Goal: Information Seeking & Learning: Find specific fact

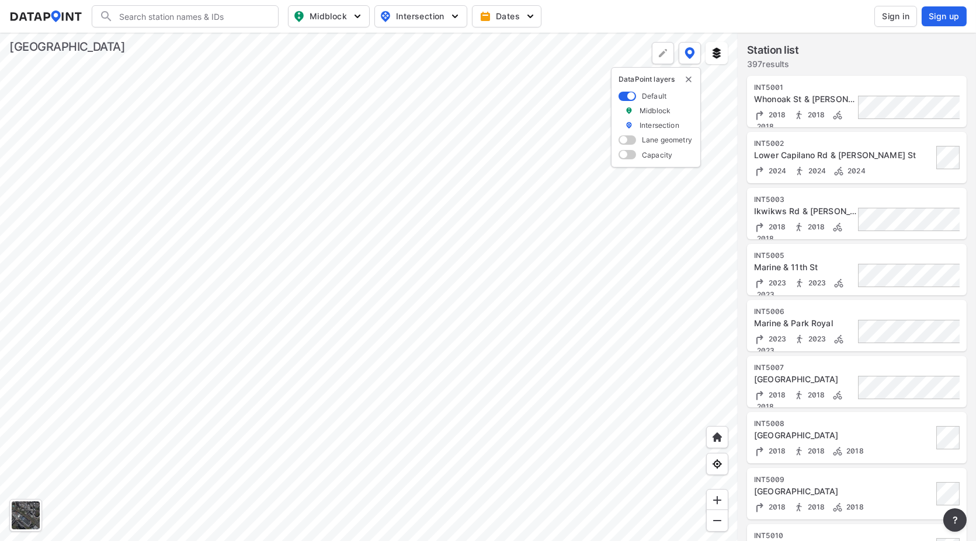
click at [894, 17] on span "Sign in" at bounding box center [895, 17] width 27 height 12
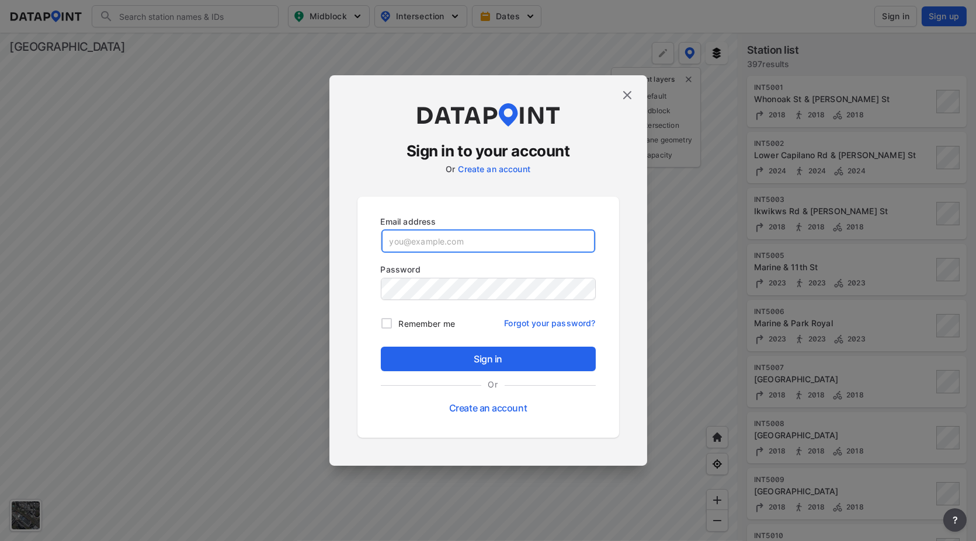
type input "[EMAIL_ADDRESS][DOMAIN_NAME]"
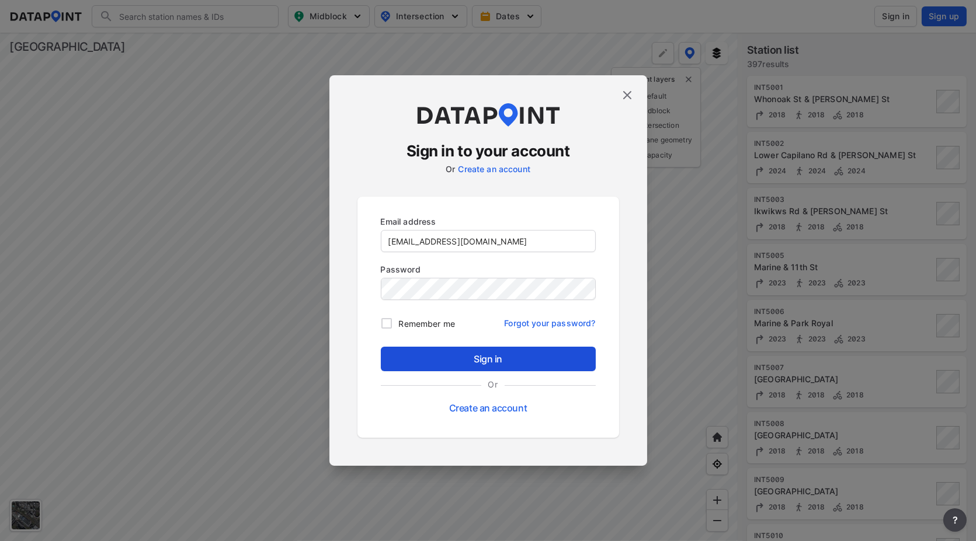
click at [485, 358] on span "Sign in" at bounding box center [488, 359] width 196 height 14
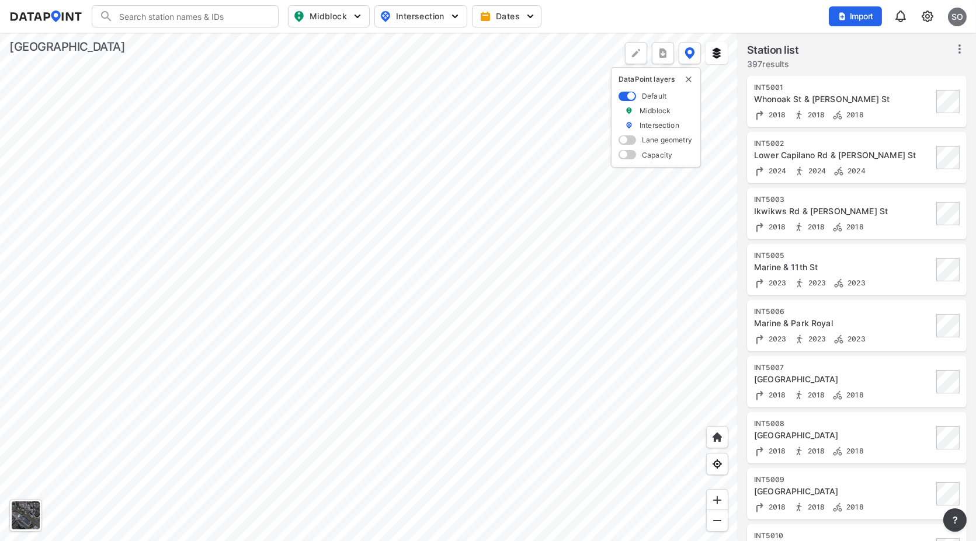
click at [305, 190] on div at bounding box center [369, 287] width 738 height 509
click at [263, 217] on div at bounding box center [369, 287] width 738 height 509
click at [394, 206] on div at bounding box center [369, 287] width 738 height 509
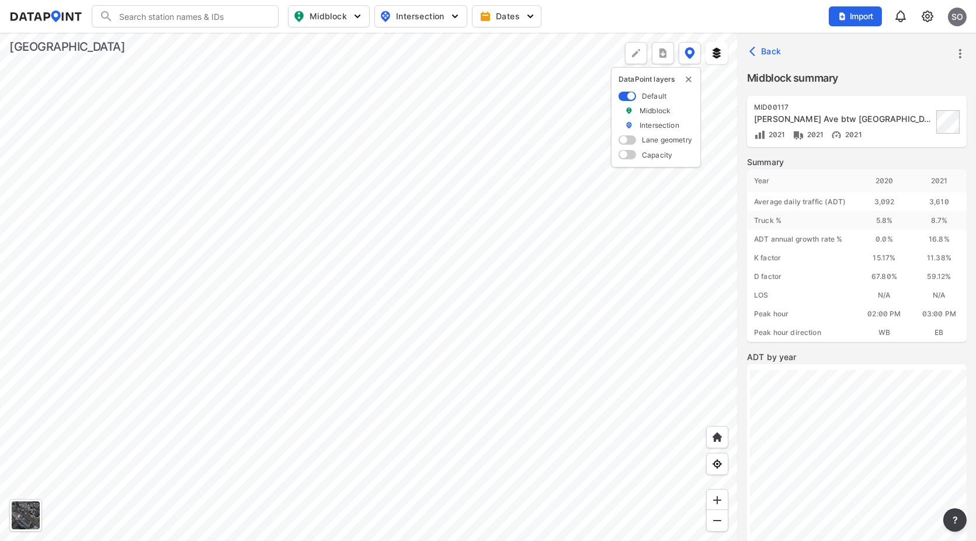
click at [457, 209] on div at bounding box center [369, 287] width 738 height 509
click at [528, 206] on div at bounding box center [369, 287] width 738 height 509
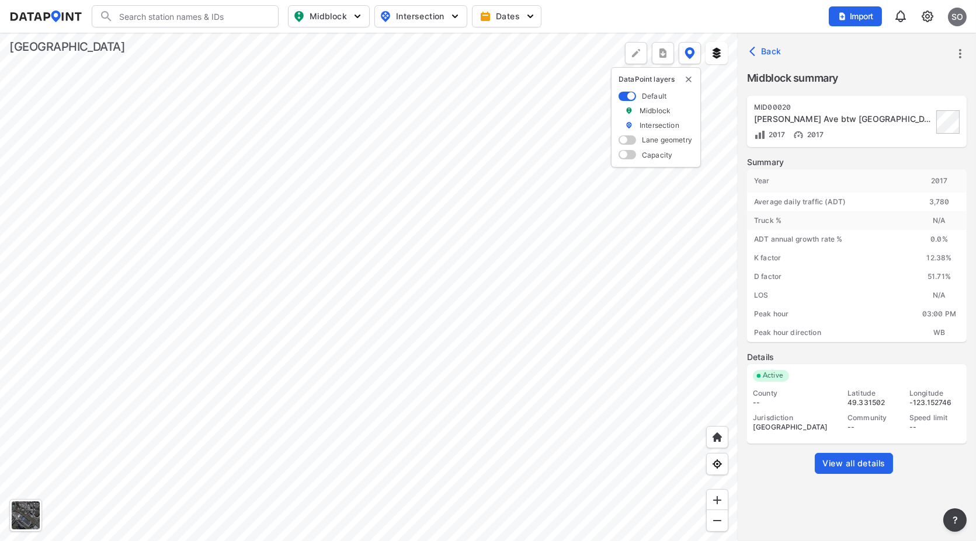
click at [604, 209] on div at bounding box center [369, 287] width 738 height 509
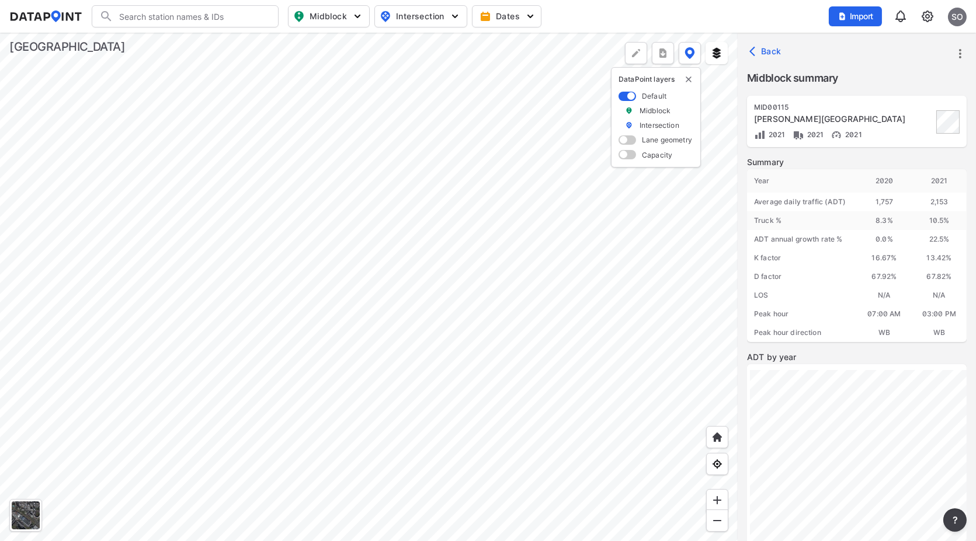
click at [660, 213] on div at bounding box center [369, 287] width 738 height 509
click at [498, 312] on div at bounding box center [369, 287] width 738 height 509
click at [599, 331] on div at bounding box center [369, 287] width 738 height 509
click at [452, 239] on div at bounding box center [369, 287] width 738 height 509
click at [626, 314] on div at bounding box center [369, 287] width 738 height 509
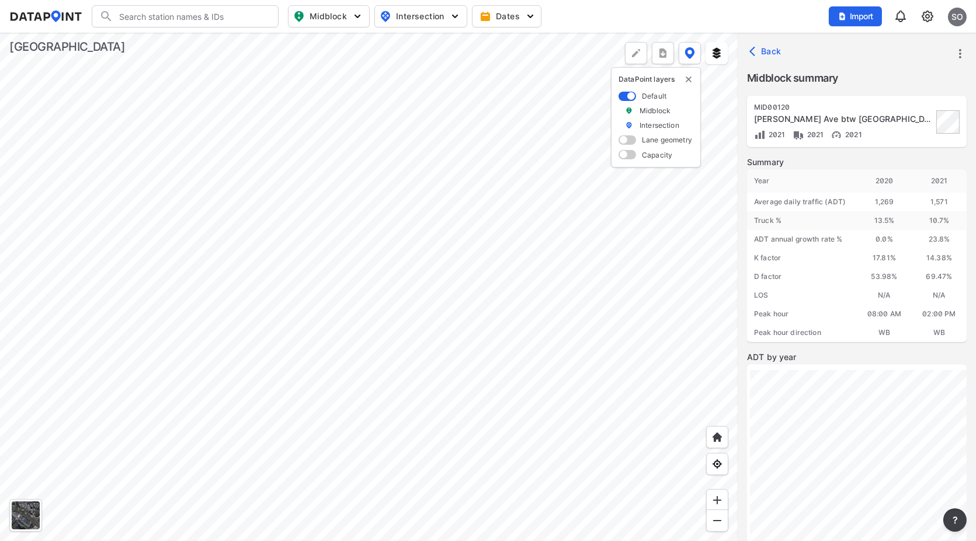
click at [645, 400] on div at bounding box center [369, 287] width 738 height 509
click at [699, 284] on div at bounding box center [369, 287] width 738 height 509
click at [370, 430] on div at bounding box center [369, 287] width 738 height 509
click at [307, 281] on div at bounding box center [369, 287] width 738 height 509
click at [311, 242] on div at bounding box center [369, 287] width 738 height 509
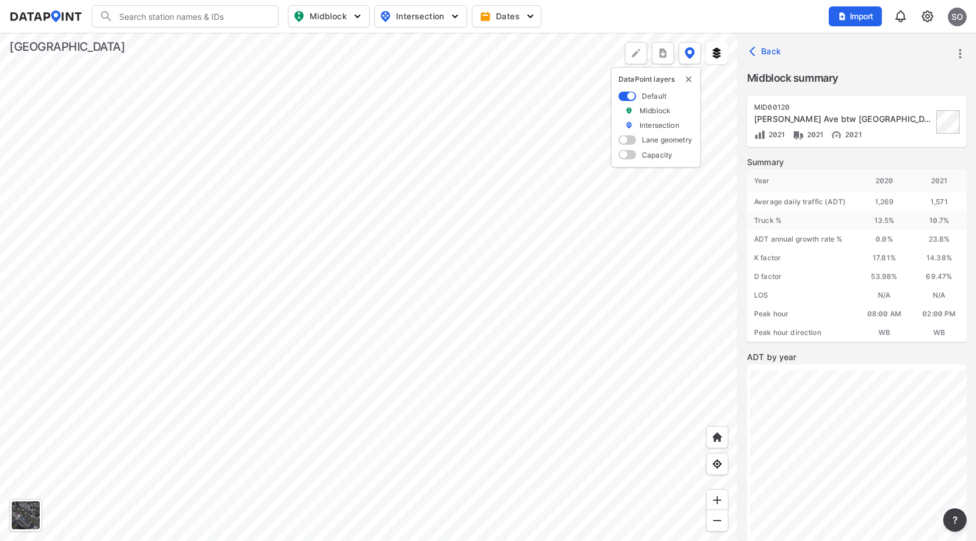
click at [506, 206] on div at bounding box center [369, 287] width 738 height 509
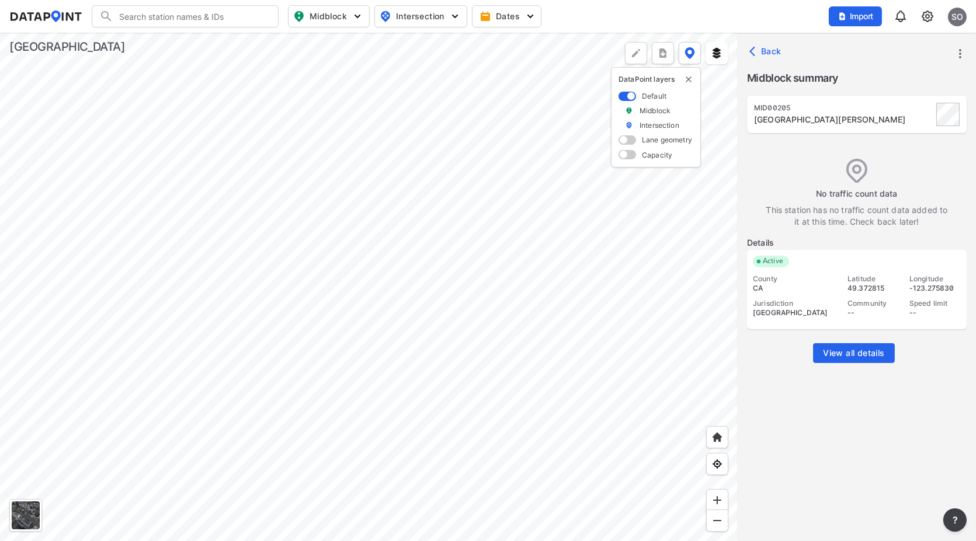
click at [468, 167] on div at bounding box center [369, 287] width 738 height 509
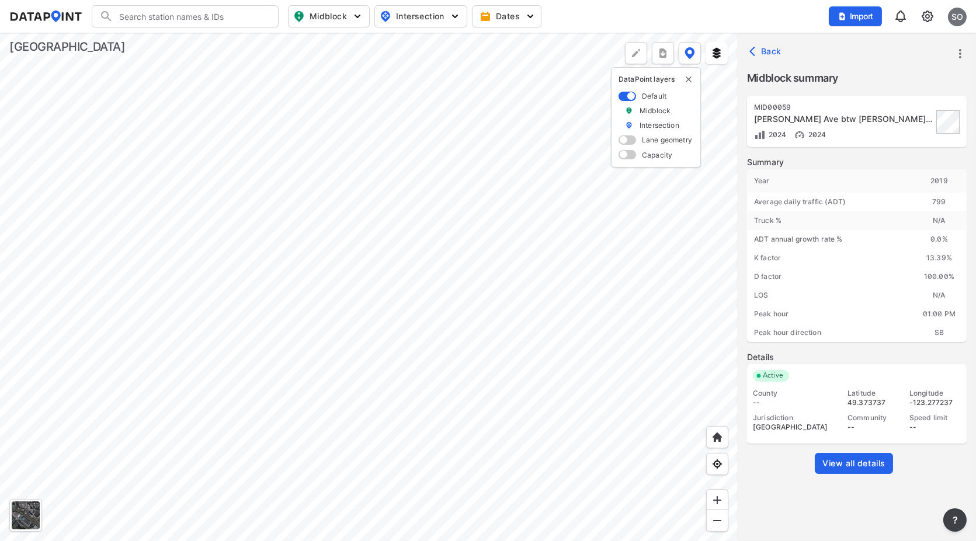
click at [857, 461] on span "View all details" at bounding box center [853, 464] width 63 height 12
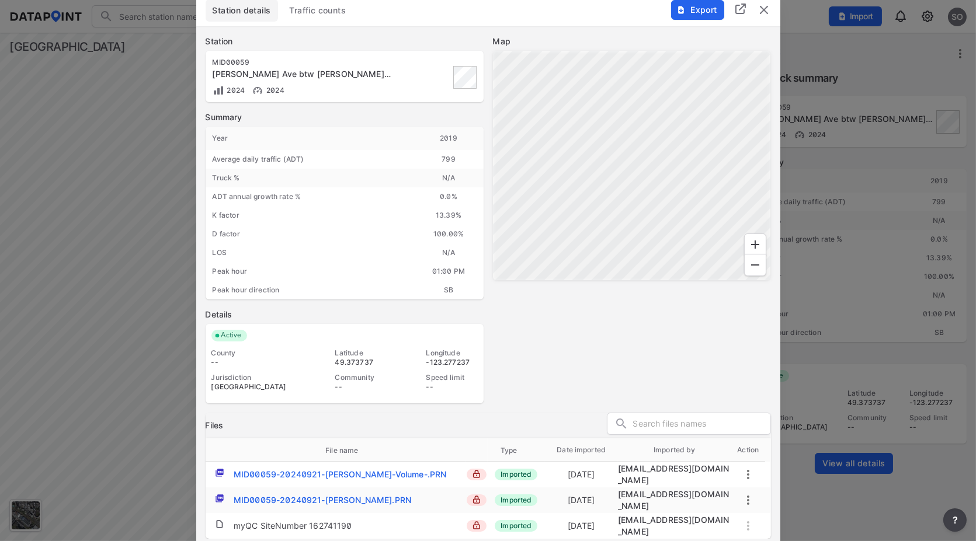
click at [343, 16] on span "Traffic counts" at bounding box center [318, 11] width 57 height 12
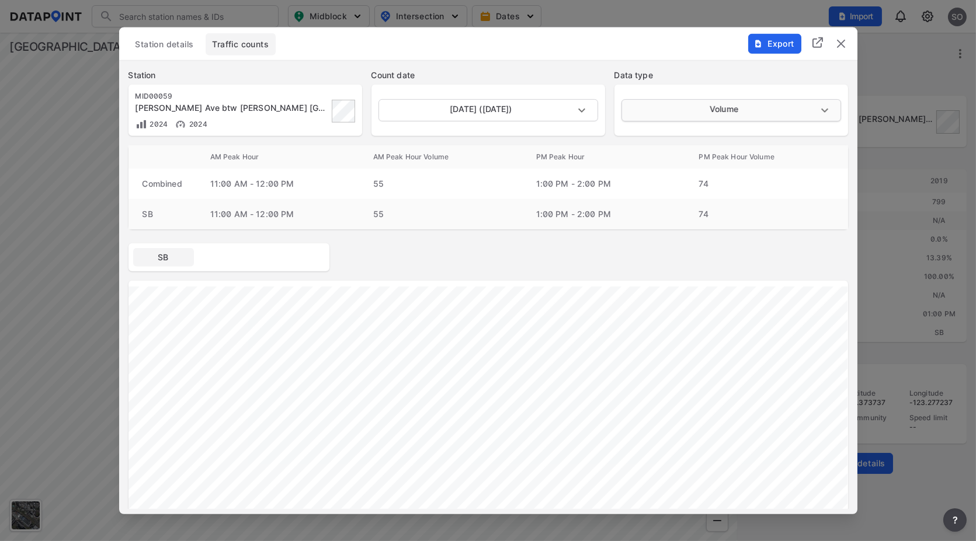
click at [701, 106] on body "Search Please enter a search term. Midblock Intersection Dates Import SO Import…" at bounding box center [488, 270] width 976 height 541
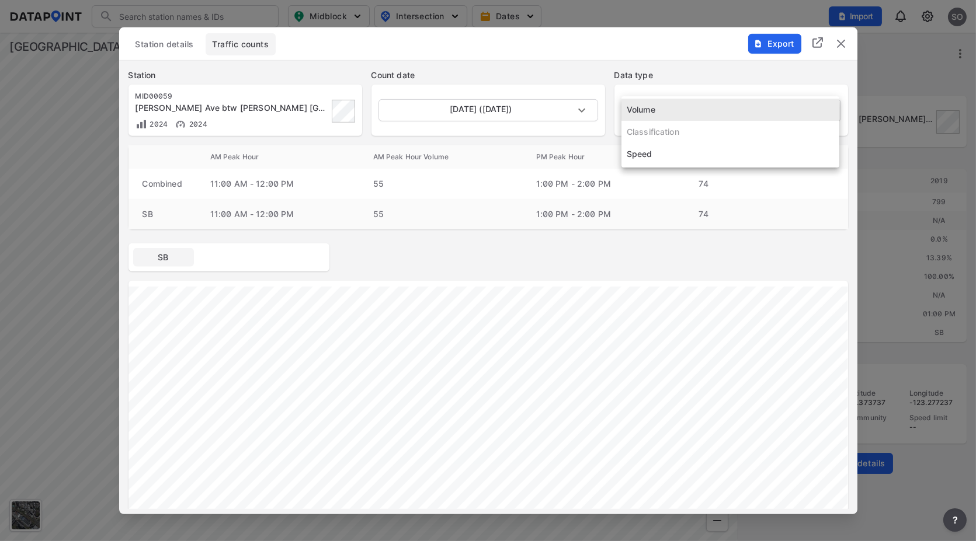
click at [650, 154] on li "Speed" at bounding box center [730, 154] width 218 height 22
type input "Speed"
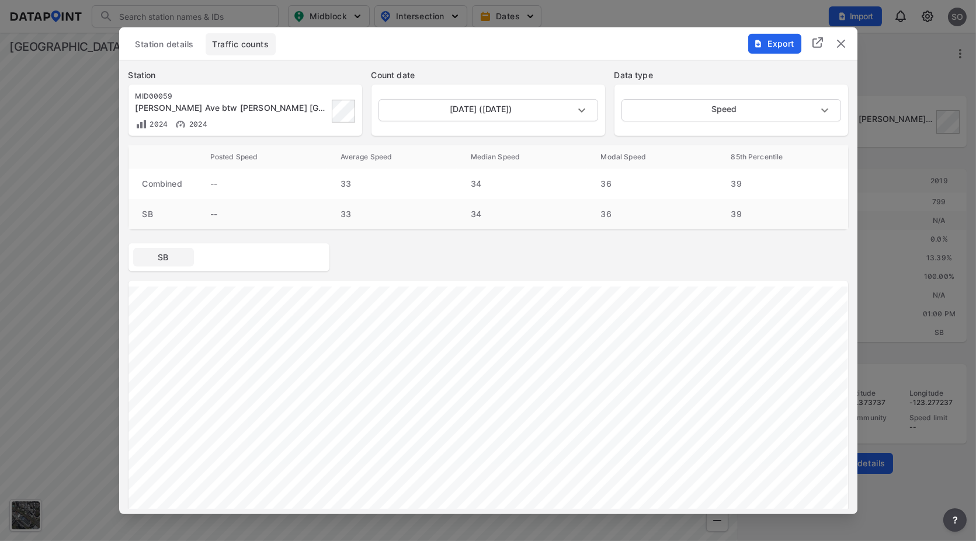
click at [840, 43] on img "delete" at bounding box center [841, 43] width 14 height 14
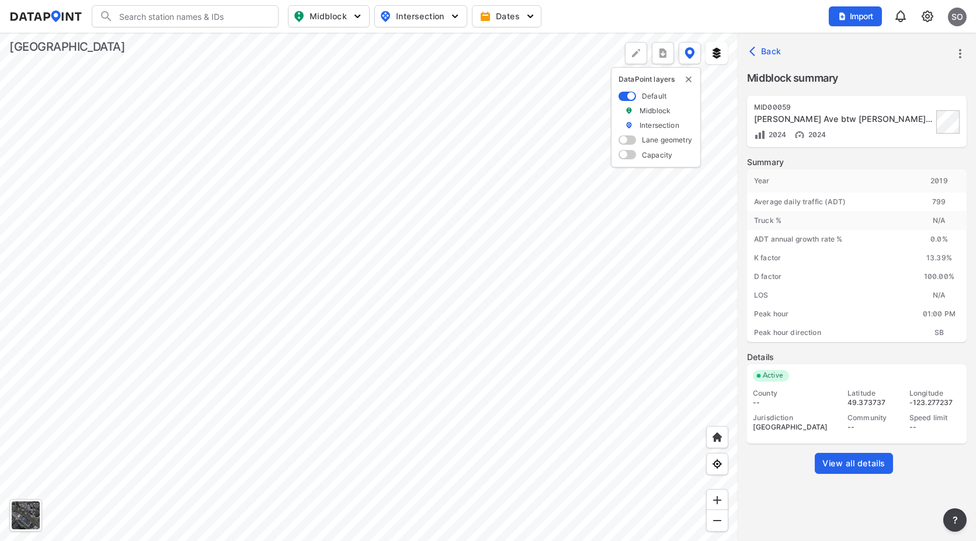
click at [398, 361] on div at bounding box center [369, 287] width 738 height 509
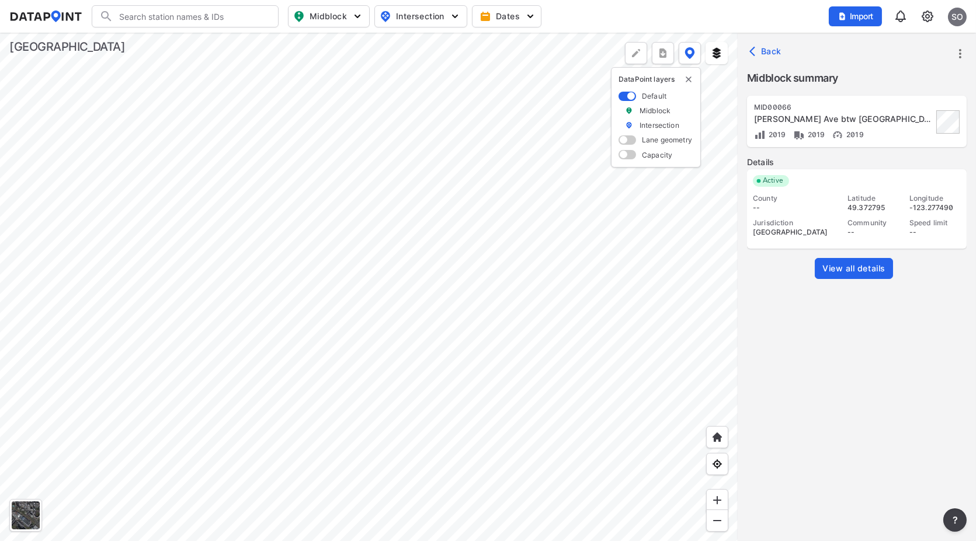
click at [849, 274] on link "View all details" at bounding box center [854, 268] width 78 height 21
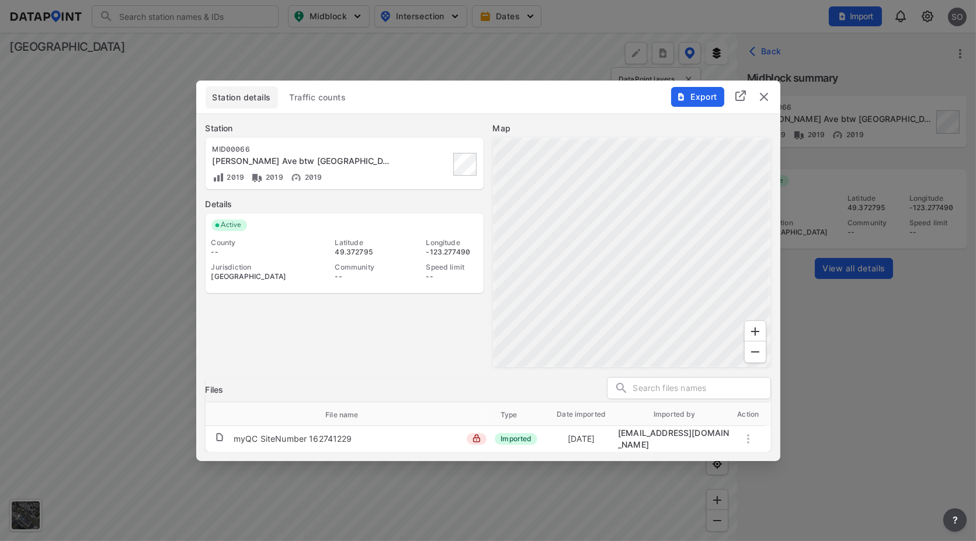
click at [339, 97] on span "Traffic counts" at bounding box center [318, 98] width 57 height 12
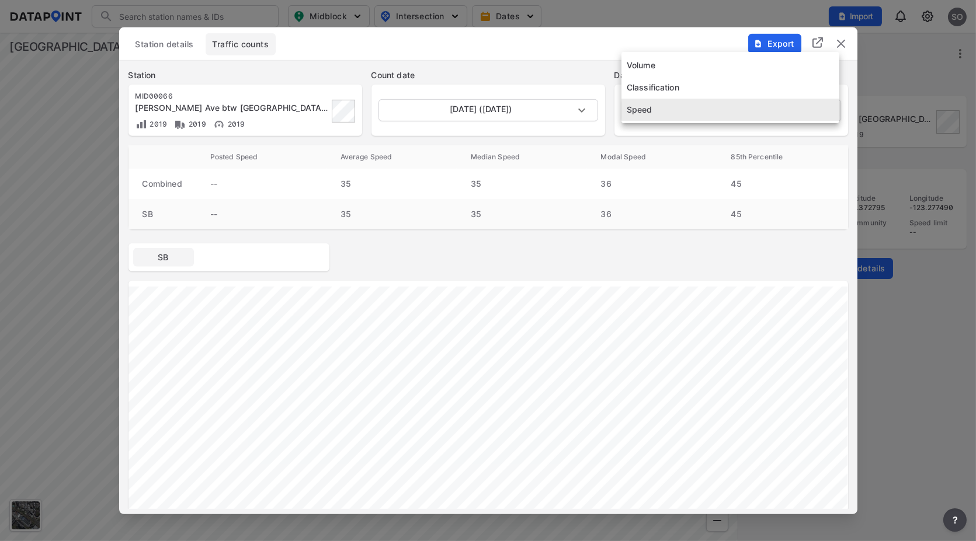
click at [744, 114] on body "Search Please enter a search term. Midblock Intersection Dates Import SO Import…" at bounding box center [488, 270] width 976 height 541
click at [676, 109] on li "Speed" at bounding box center [730, 110] width 218 height 22
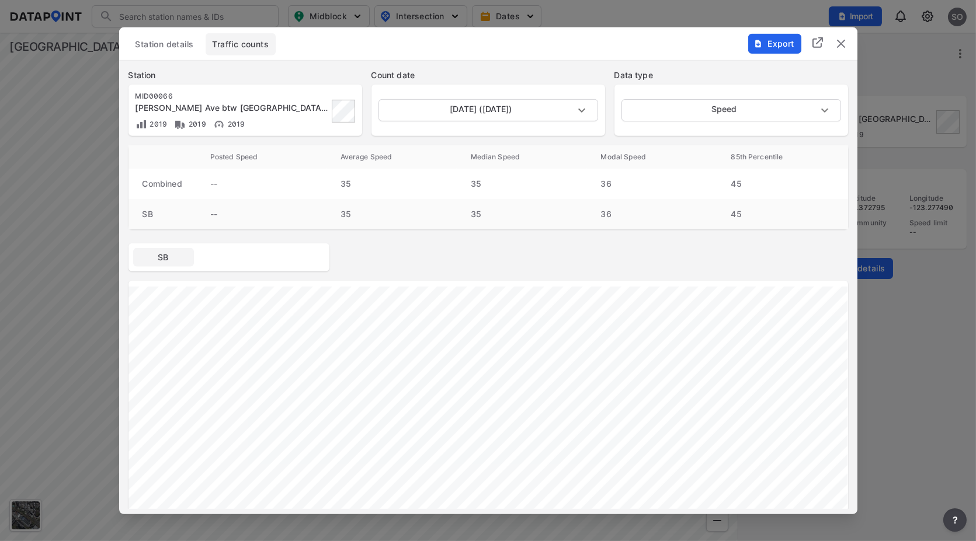
click at [837, 45] on img "delete" at bounding box center [841, 43] width 14 height 14
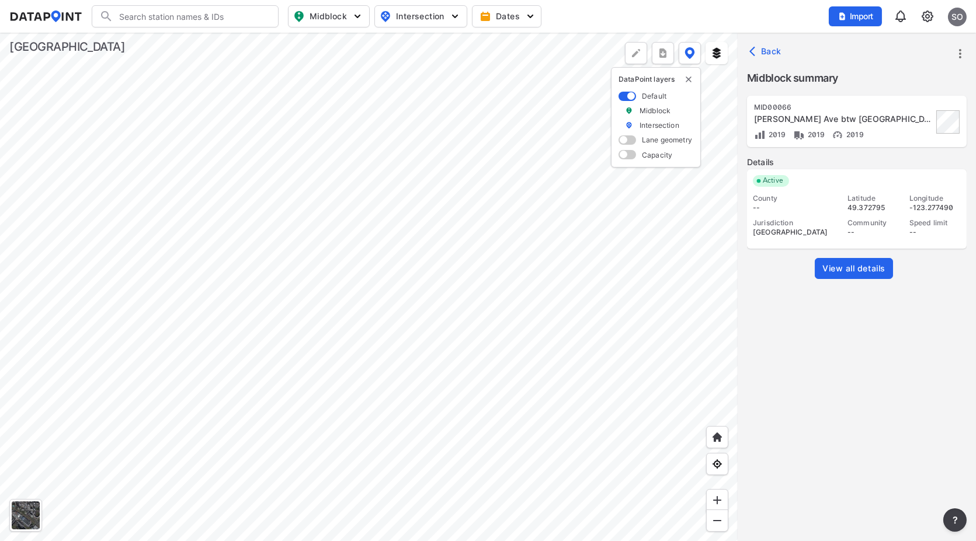
click at [430, 203] on div at bounding box center [369, 287] width 738 height 509
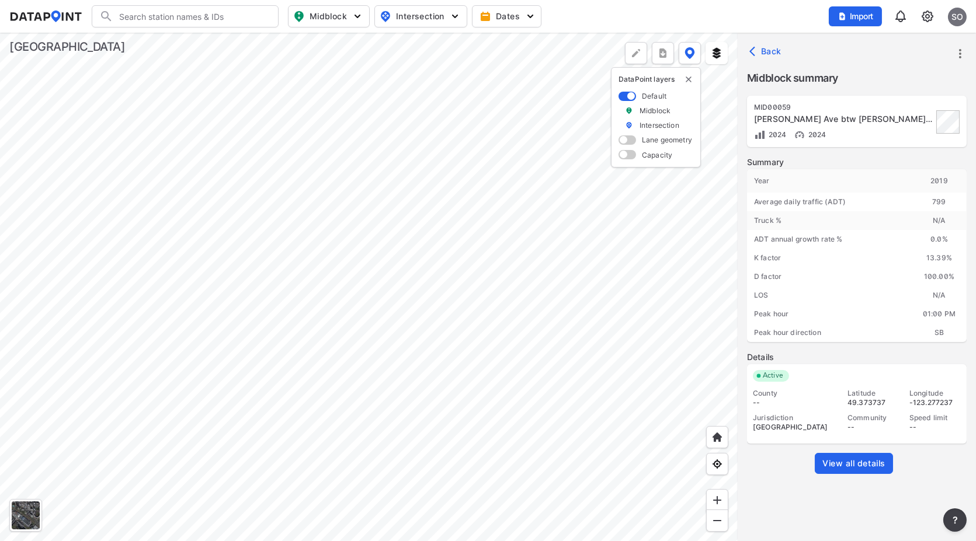
click at [851, 461] on span "View all details" at bounding box center [853, 464] width 63 height 12
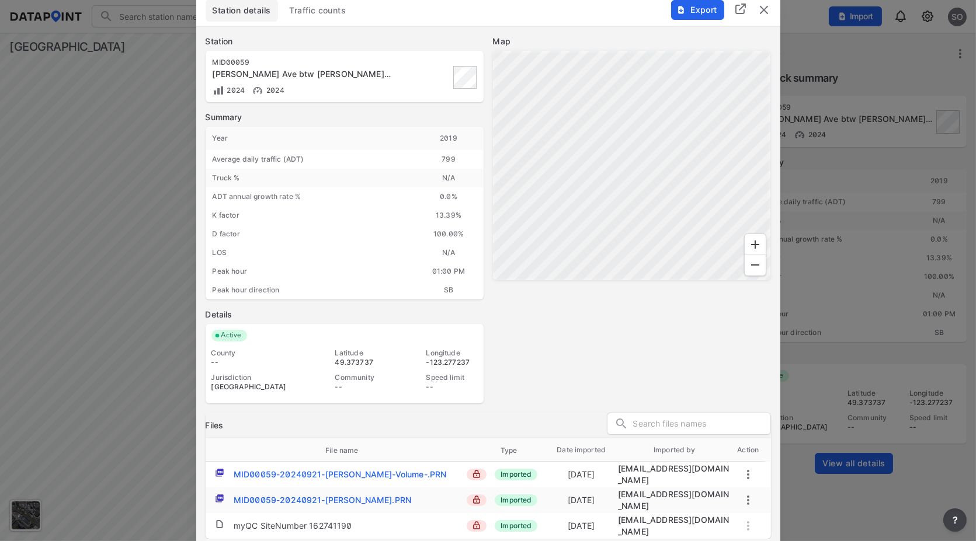
click at [343, 13] on span "Traffic counts" at bounding box center [318, 11] width 57 height 12
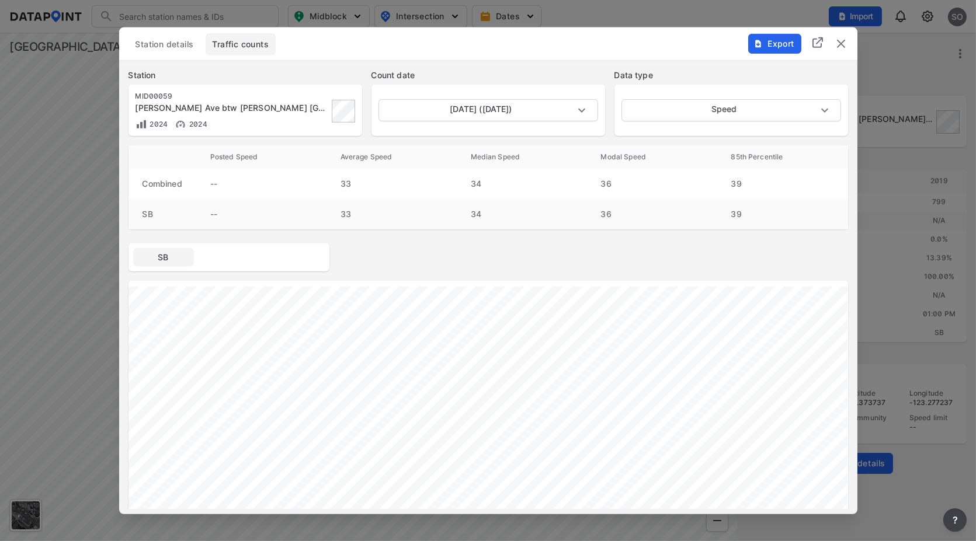
click at [841, 41] on img "delete" at bounding box center [841, 43] width 14 height 14
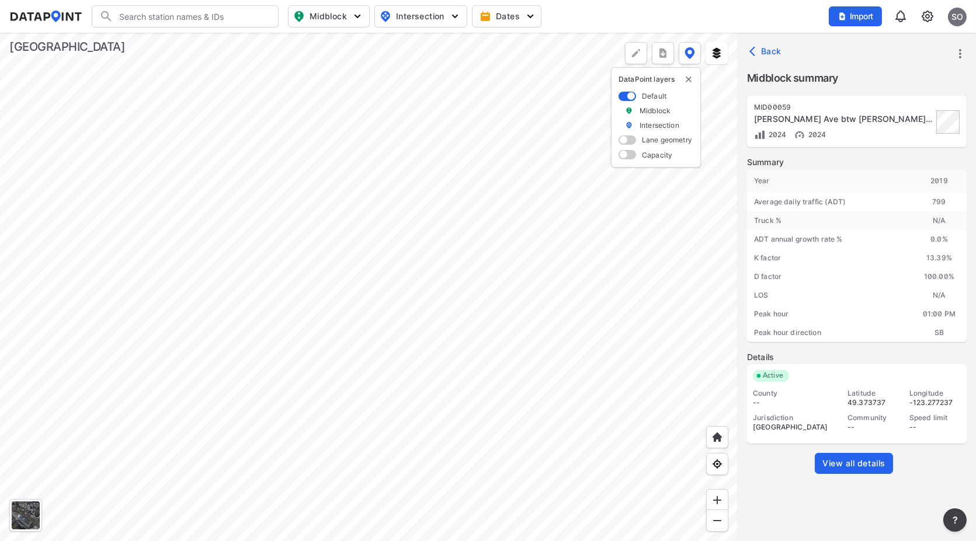
click at [399, 357] on div at bounding box center [369, 287] width 738 height 509
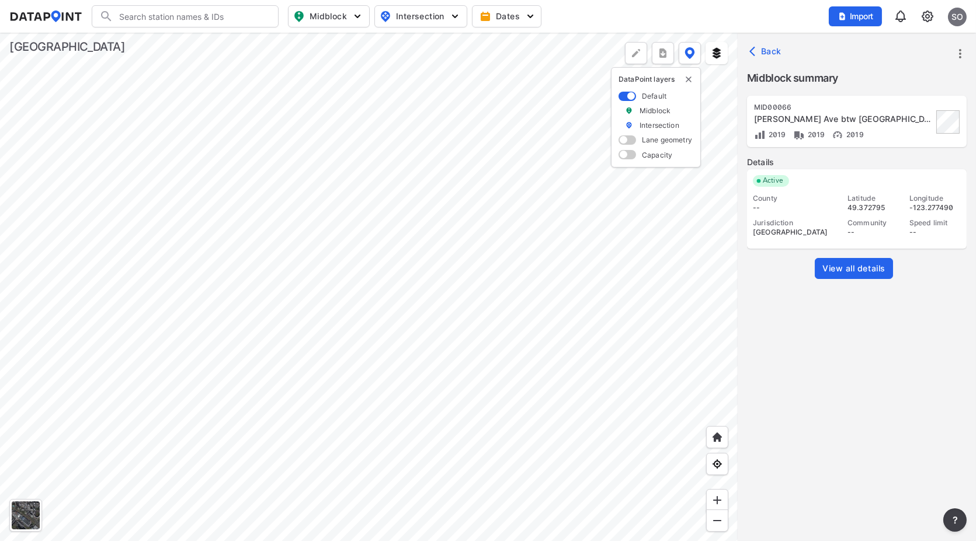
click at [852, 264] on span "View all details" at bounding box center [853, 269] width 63 height 12
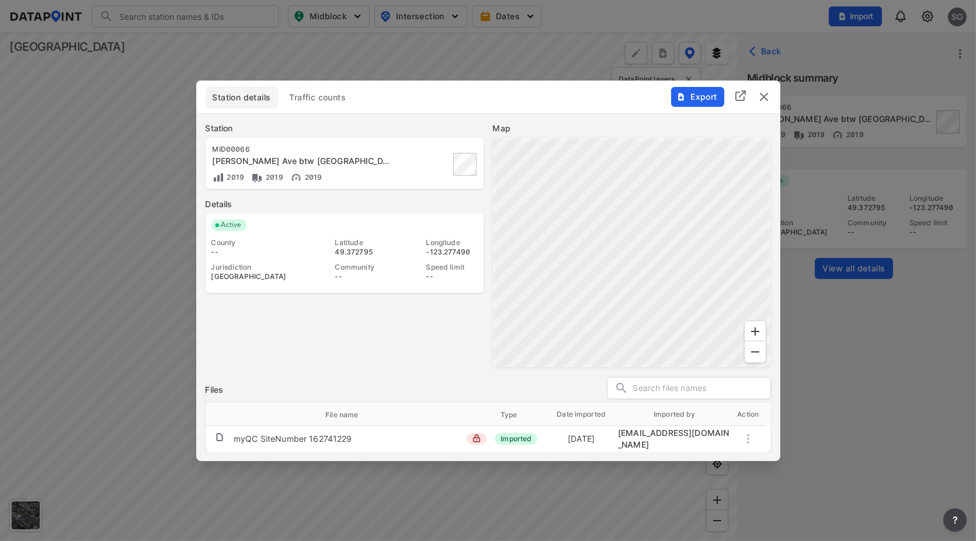
click at [325, 92] on span "Traffic counts" at bounding box center [318, 98] width 57 height 12
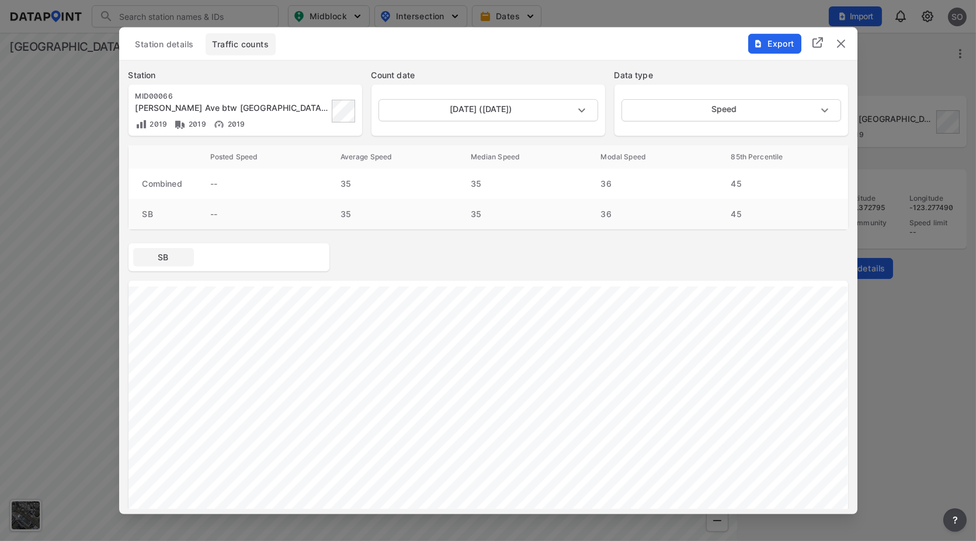
click at [841, 44] on img "delete" at bounding box center [841, 43] width 14 height 14
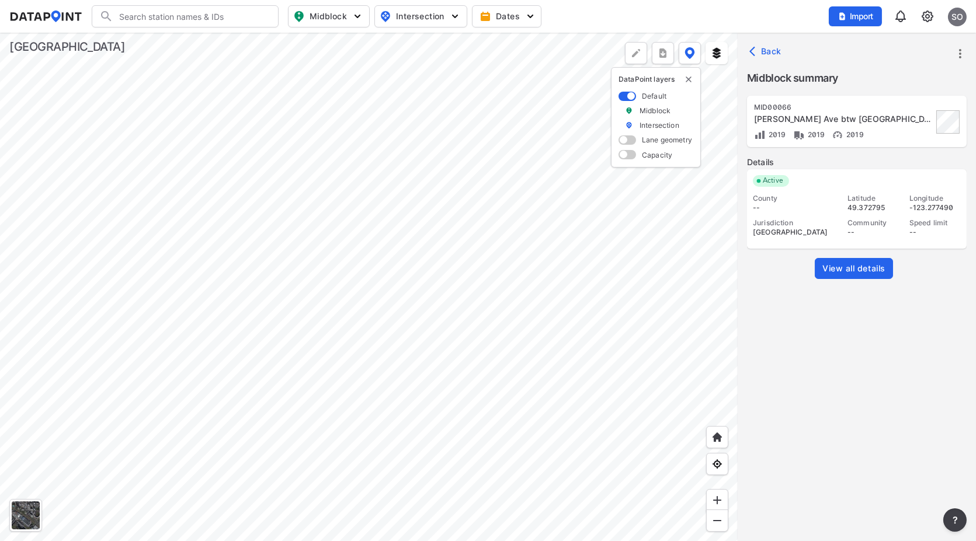
click at [475, 217] on div at bounding box center [369, 287] width 738 height 509
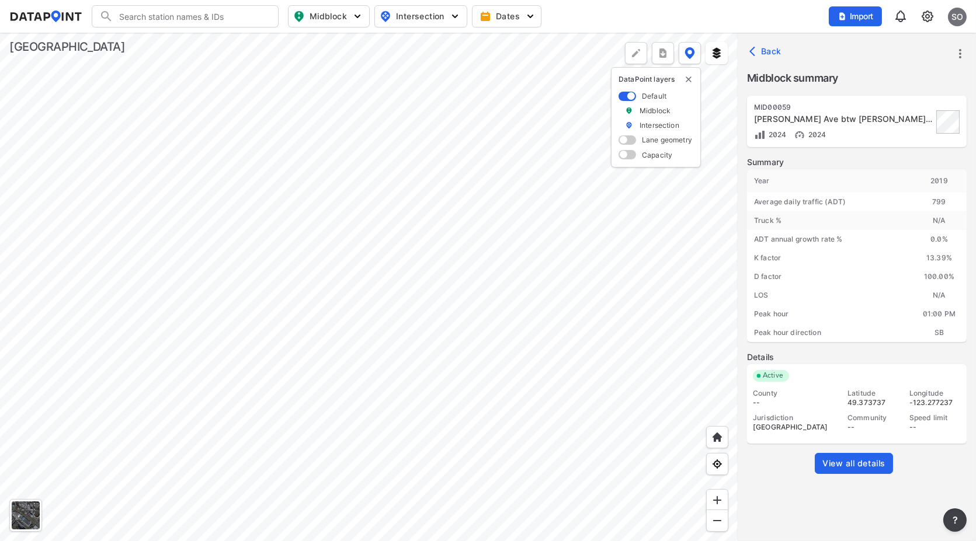
click at [314, 111] on div at bounding box center [369, 287] width 738 height 509
click at [290, 349] on div at bounding box center [369, 287] width 738 height 509
click at [350, 140] on div at bounding box center [369, 287] width 738 height 509
click at [320, 200] on div at bounding box center [369, 287] width 738 height 509
click at [348, 151] on div at bounding box center [369, 287] width 738 height 509
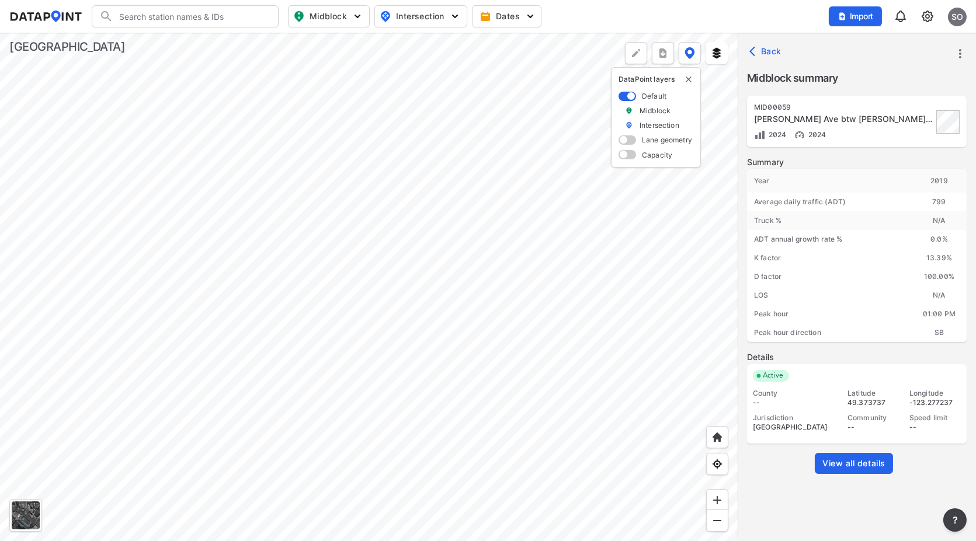
click at [314, 241] on div at bounding box center [369, 287] width 738 height 509
click at [384, 273] on div at bounding box center [369, 287] width 738 height 509
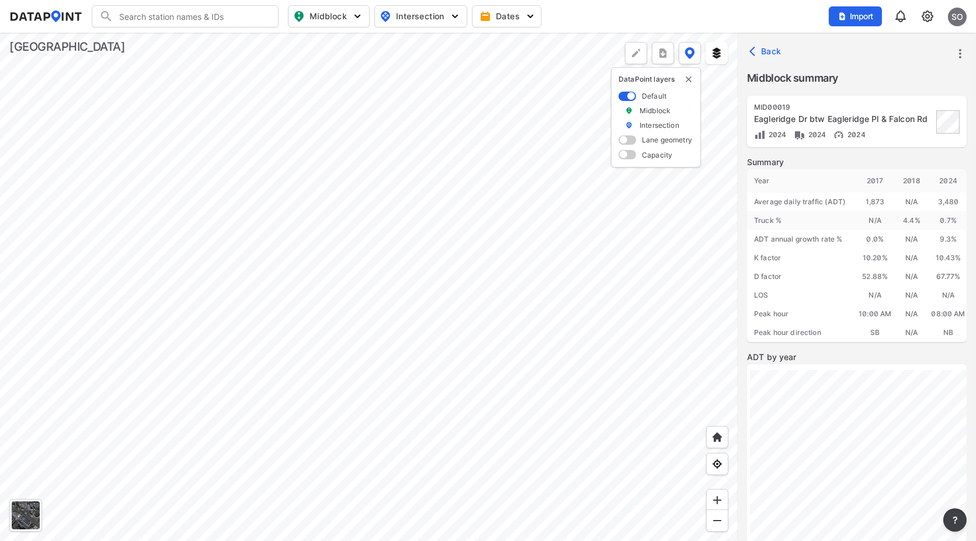
scroll to position [152, 0]
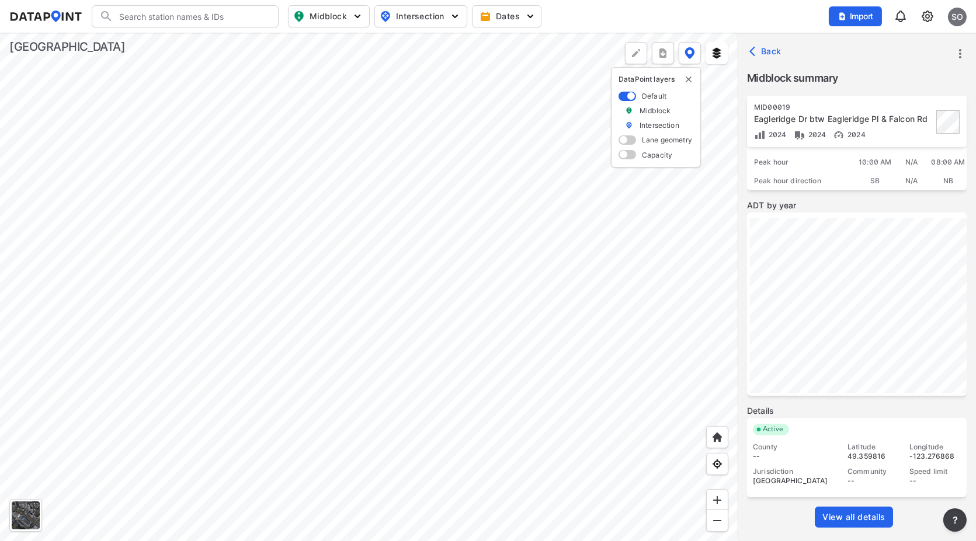
click at [863, 513] on span "View all details" at bounding box center [853, 518] width 63 height 12
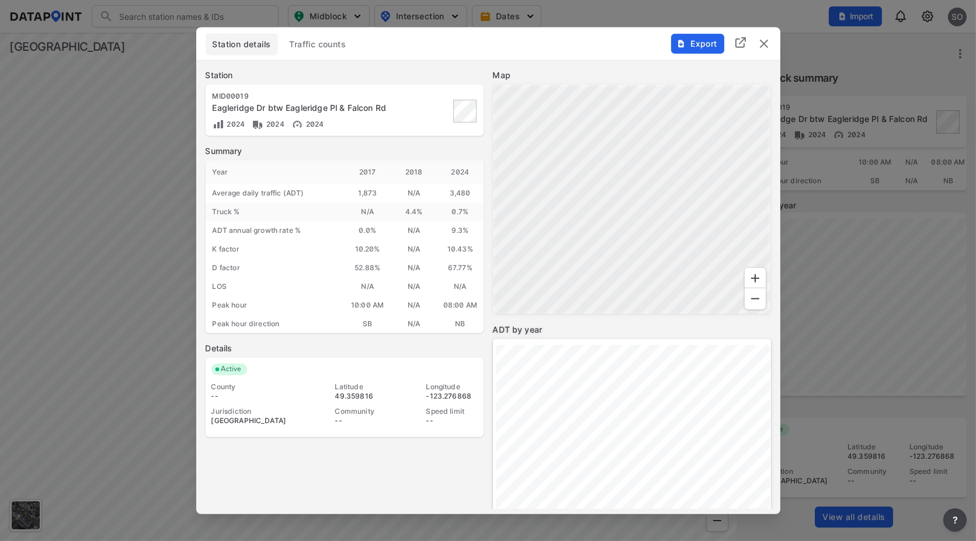
click at [333, 44] on span "Traffic counts" at bounding box center [318, 44] width 57 height 12
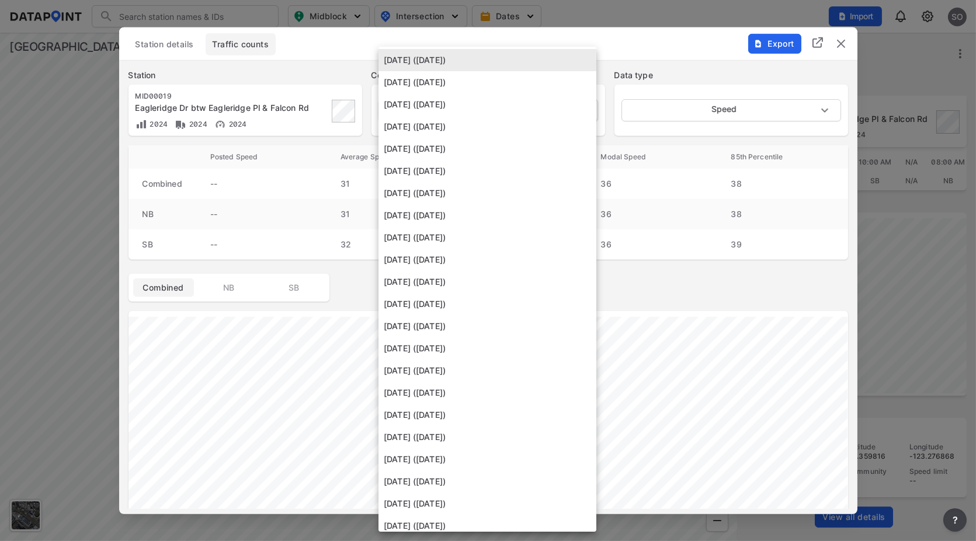
click at [580, 105] on body "Search Please enter a search term. Midblock Intersection Dates Import SO Import…" at bounding box center [488, 270] width 976 height 541
click at [497, 121] on li "[DATE] ([DATE])" at bounding box center [487, 127] width 218 height 22
type input "[DATE]"
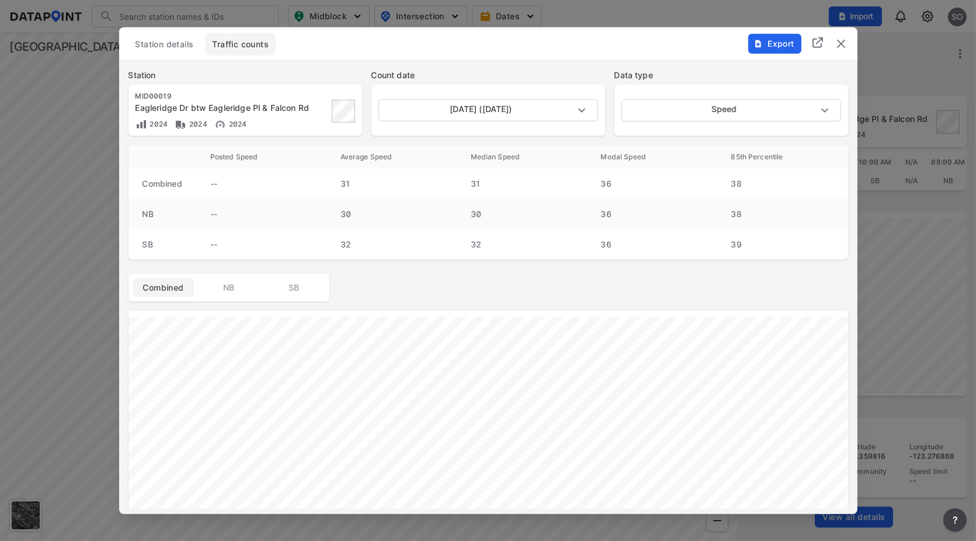
click at [840, 44] on img "delete" at bounding box center [841, 43] width 14 height 14
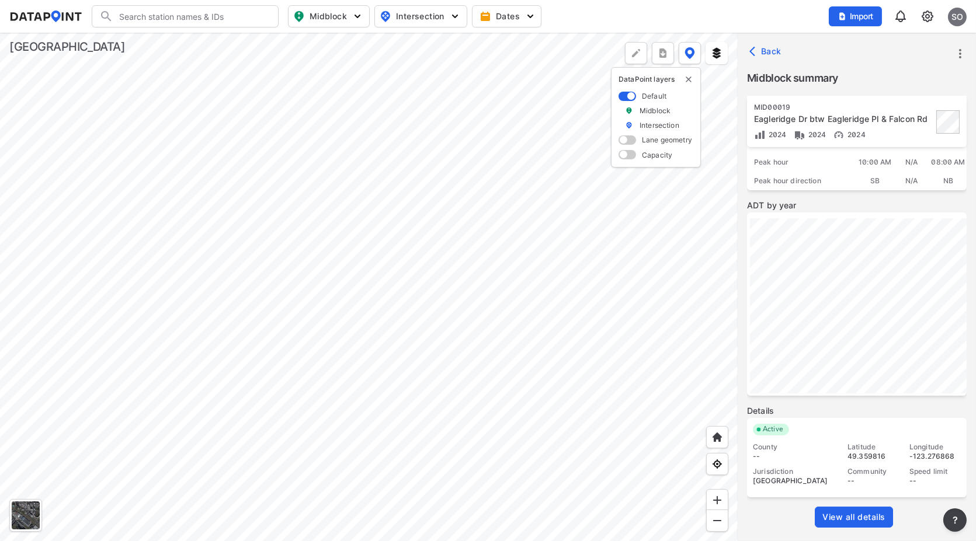
click at [254, 475] on div at bounding box center [369, 287] width 738 height 509
click at [235, 225] on div at bounding box center [369, 287] width 738 height 509
click at [239, 180] on div at bounding box center [369, 287] width 738 height 509
click at [223, 388] on div at bounding box center [369, 287] width 738 height 509
click at [424, 272] on div at bounding box center [369, 287] width 738 height 509
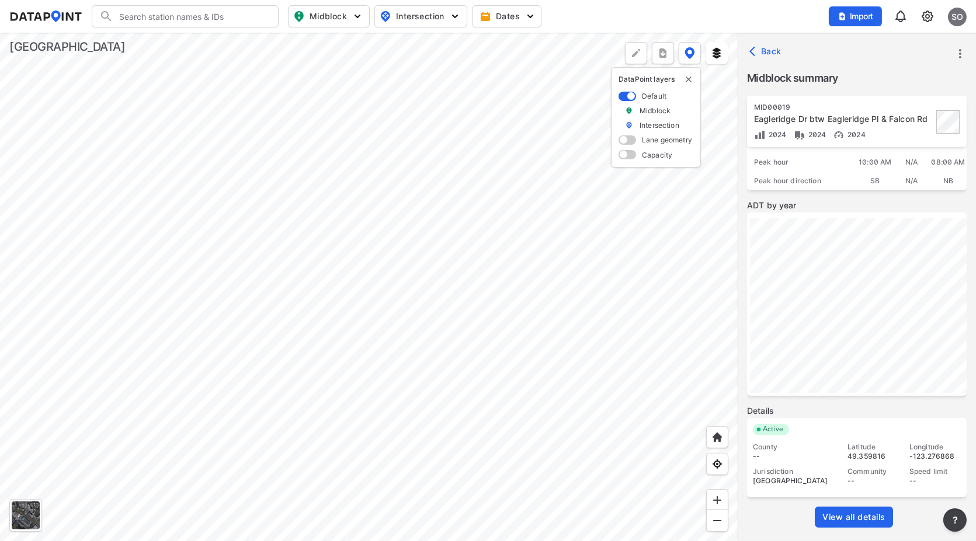
scroll to position [0, 0]
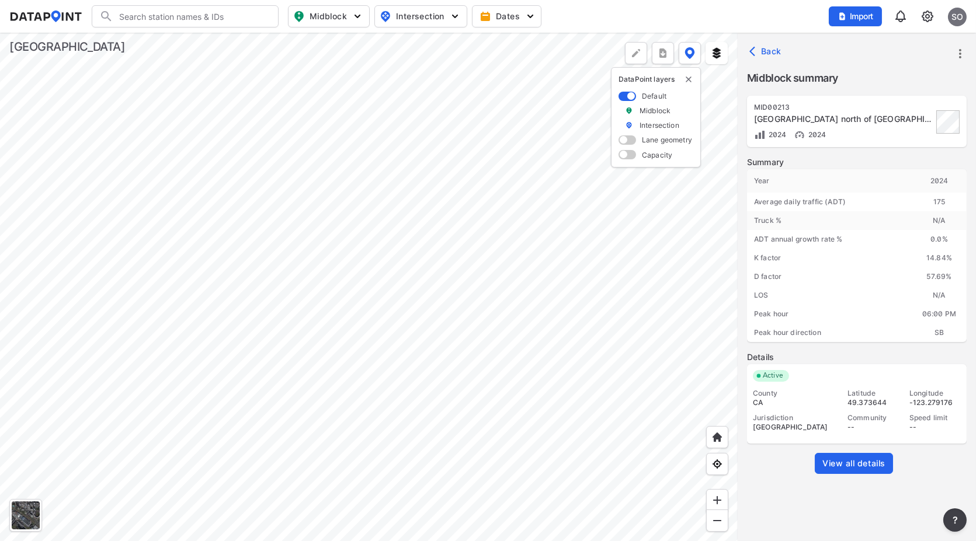
click at [872, 460] on span "View all details" at bounding box center [853, 464] width 63 height 12
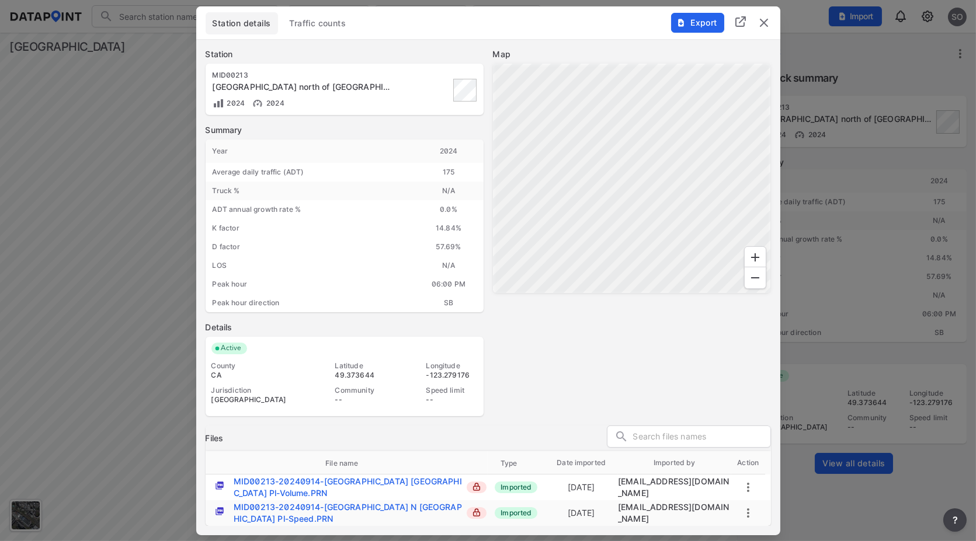
click at [632, 165] on div at bounding box center [632, 179] width 278 height 230
click at [328, 26] on span "Traffic counts" at bounding box center [318, 24] width 57 height 12
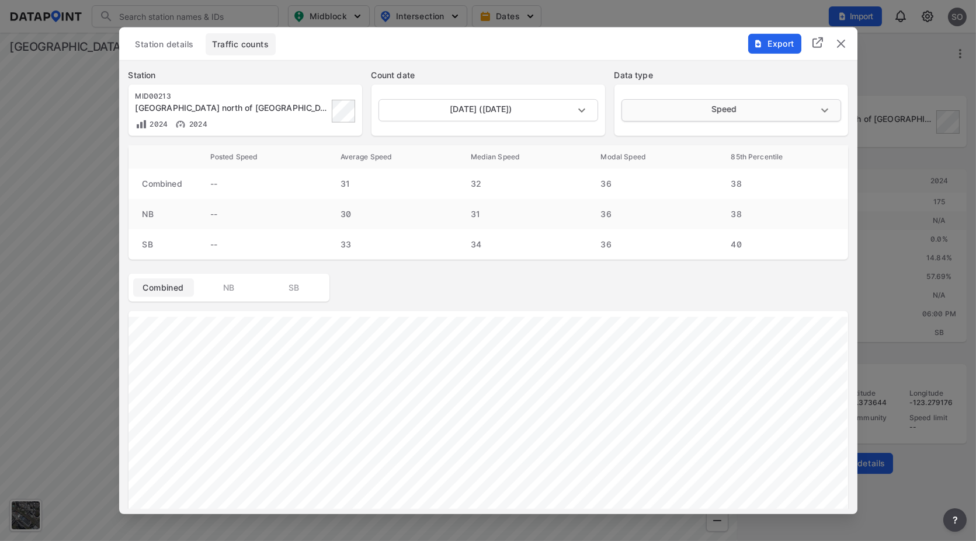
click at [687, 101] on body "Search Please enter a search term. Midblock Intersection Dates Import SO Import…" at bounding box center [488, 270] width 976 height 541
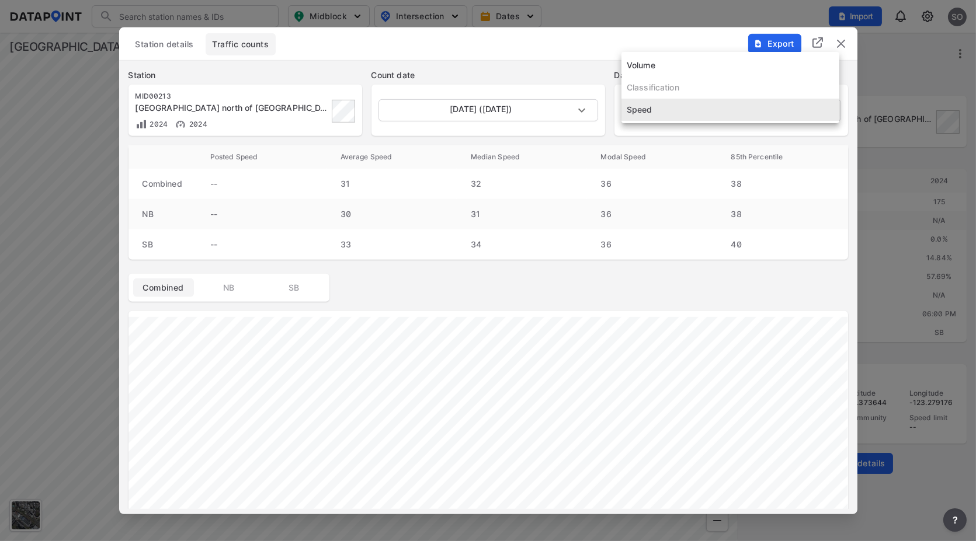
click at [842, 43] on div at bounding box center [488, 270] width 976 height 541
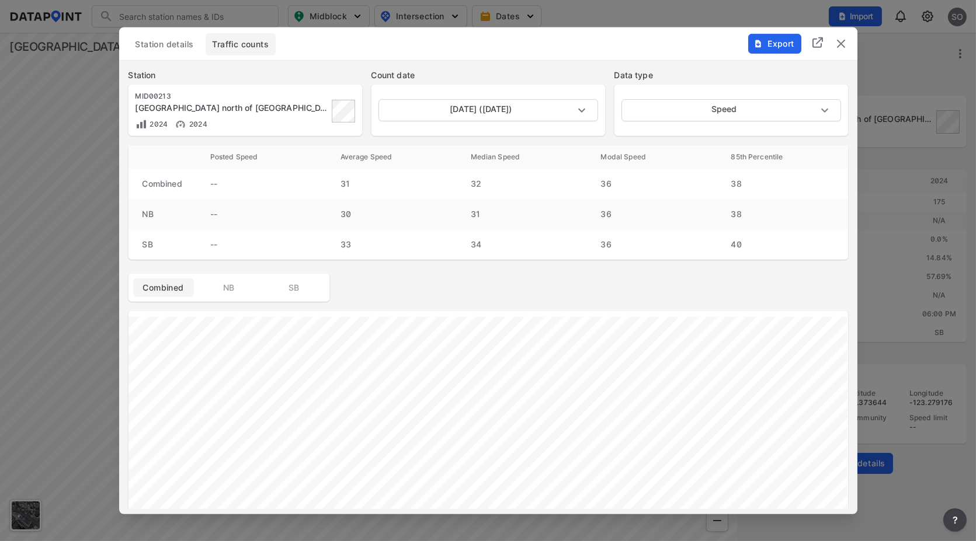
click at [845, 44] on img "delete" at bounding box center [841, 43] width 14 height 14
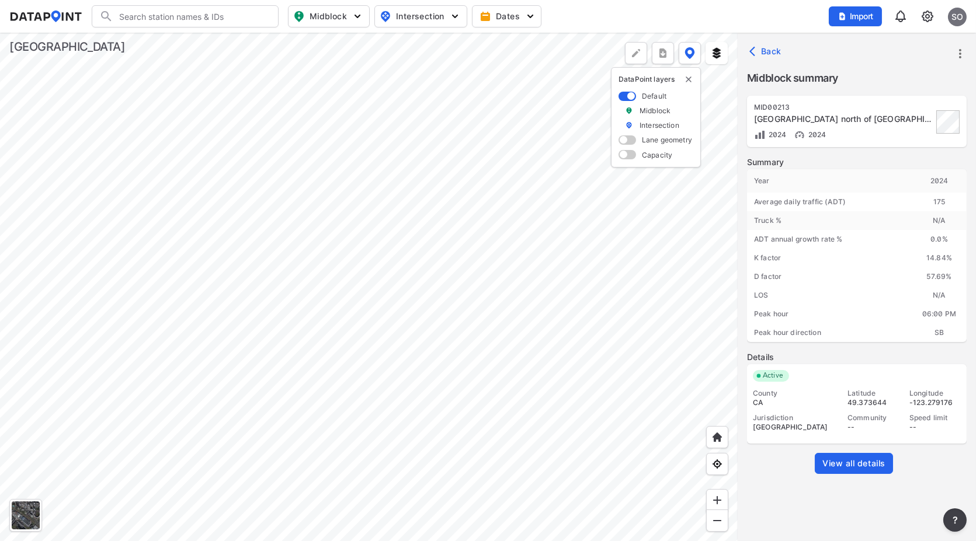
click at [403, 355] on div at bounding box center [369, 287] width 738 height 509
click at [861, 465] on span "View all details" at bounding box center [853, 464] width 63 height 12
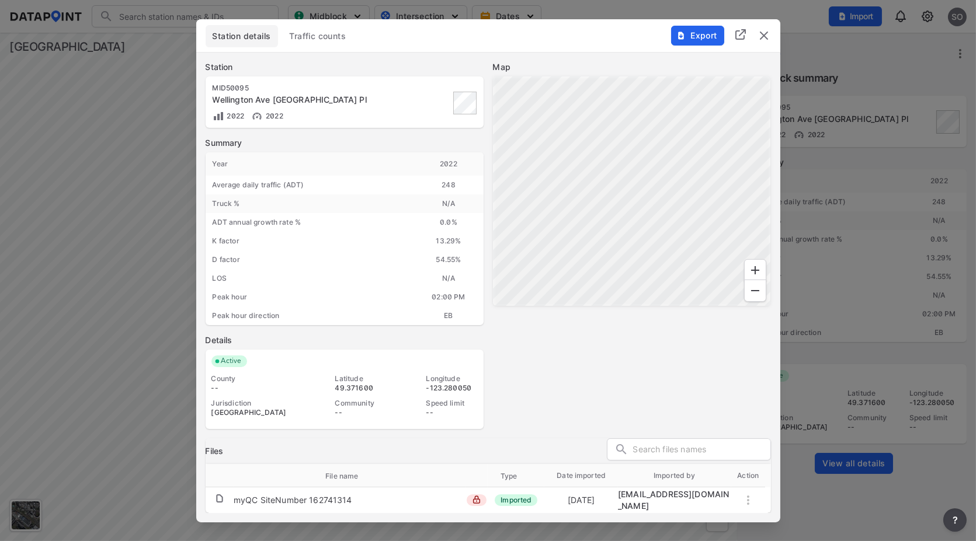
click at [332, 36] on span "Traffic counts" at bounding box center [318, 36] width 57 height 12
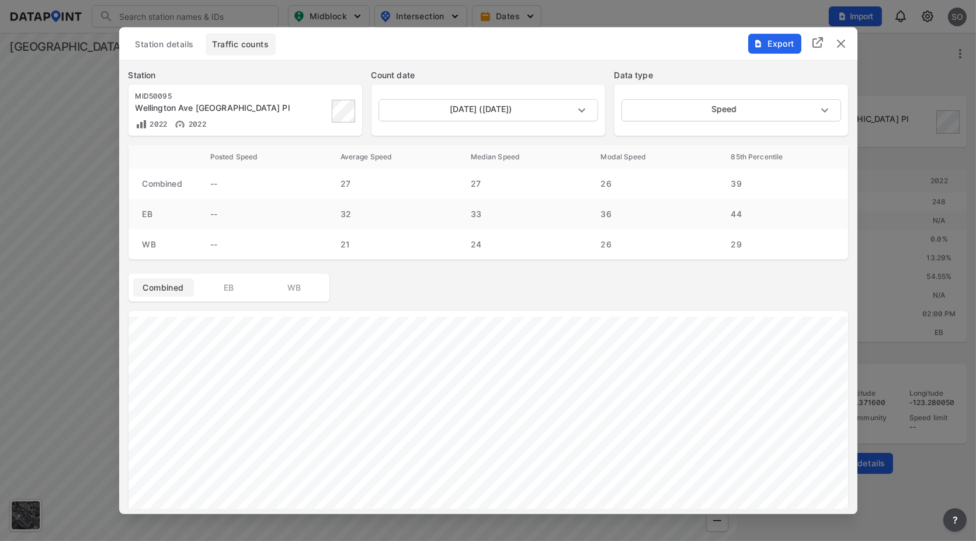
click at [841, 43] on img "delete" at bounding box center [841, 43] width 14 height 14
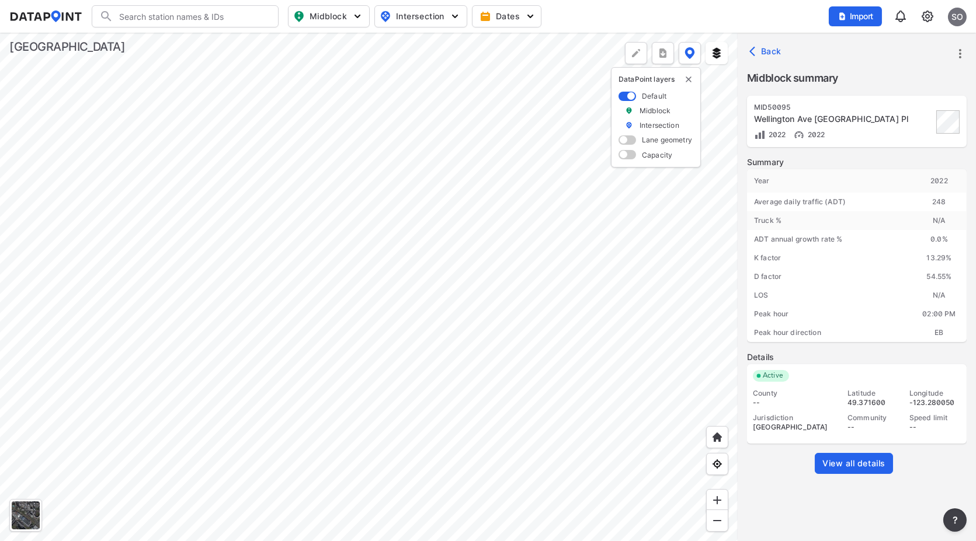
click at [359, 310] on div at bounding box center [369, 287] width 738 height 509
click at [853, 460] on span "View all details" at bounding box center [853, 464] width 63 height 12
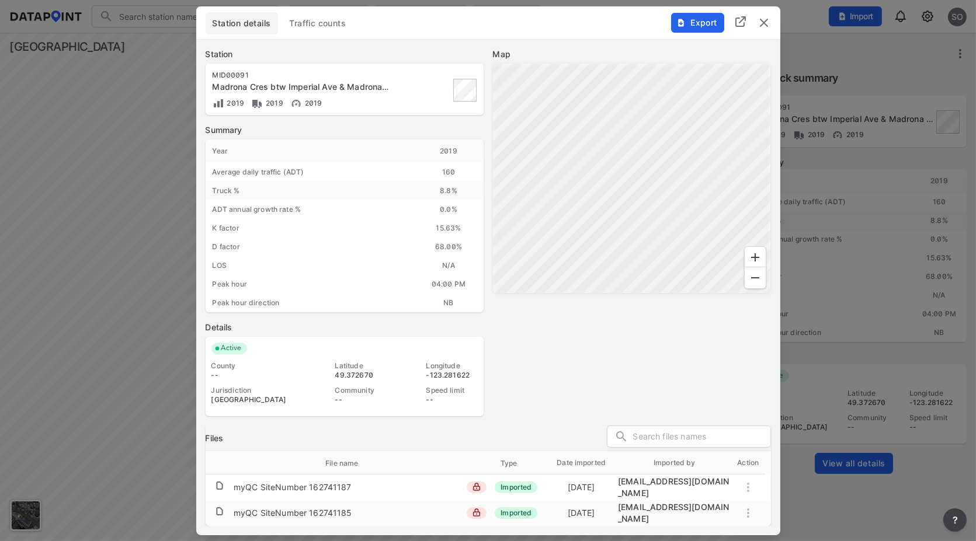
click at [342, 23] on span "Traffic counts" at bounding box center [318, 24] width 57 height 12
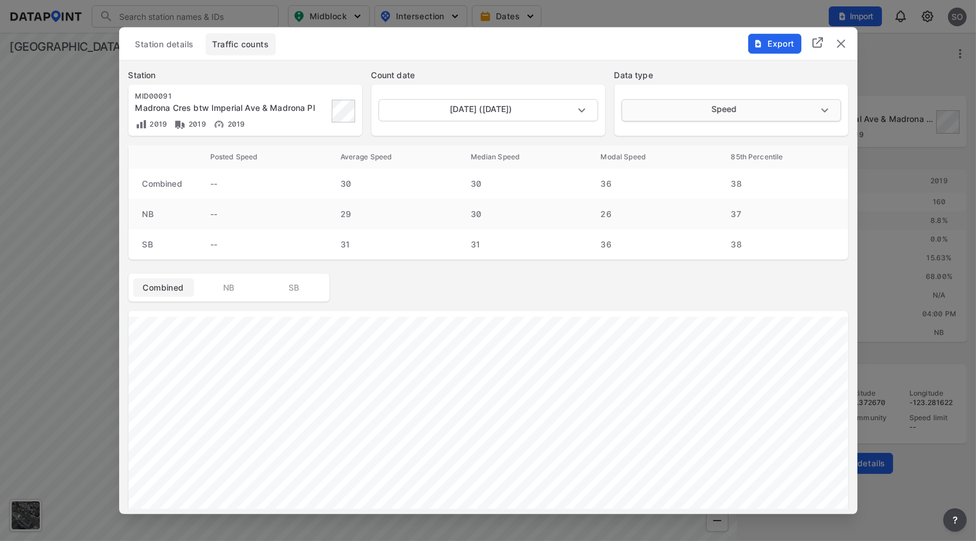
click at [684, 107] on body "Search Please enter a search term. Midblock Intersection Dates Import SO Import…" at bounding box center [488, 270] width 976 height 541
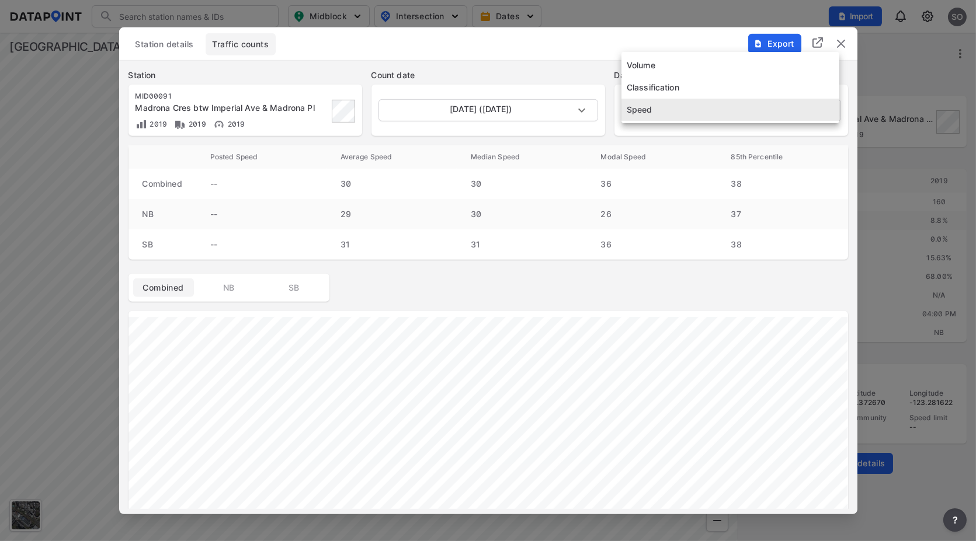
click at [682, 112] on li "Speed" at bounding box center [730, 110] width 218 height 22
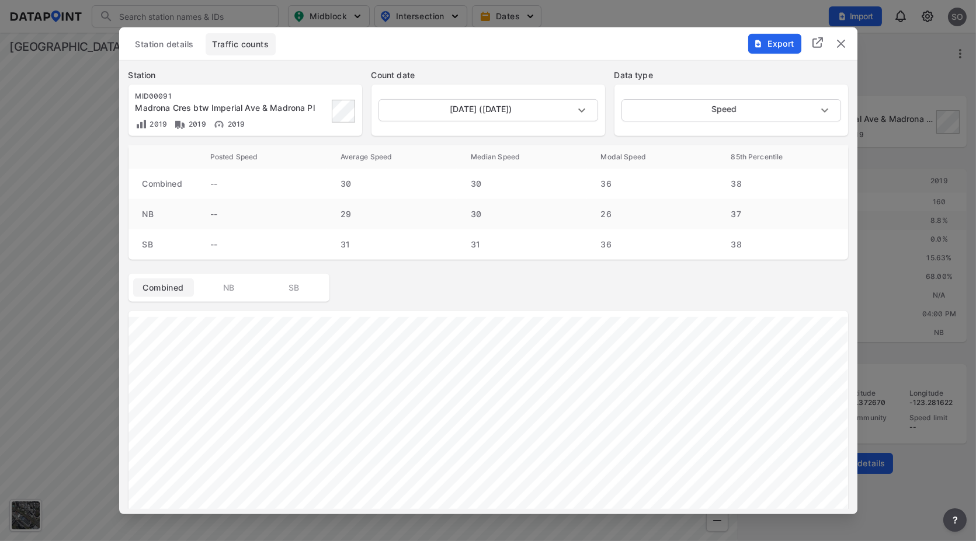
click at [847, 42] on img "delete" at bounding box center [841, 43] width 14 height 14
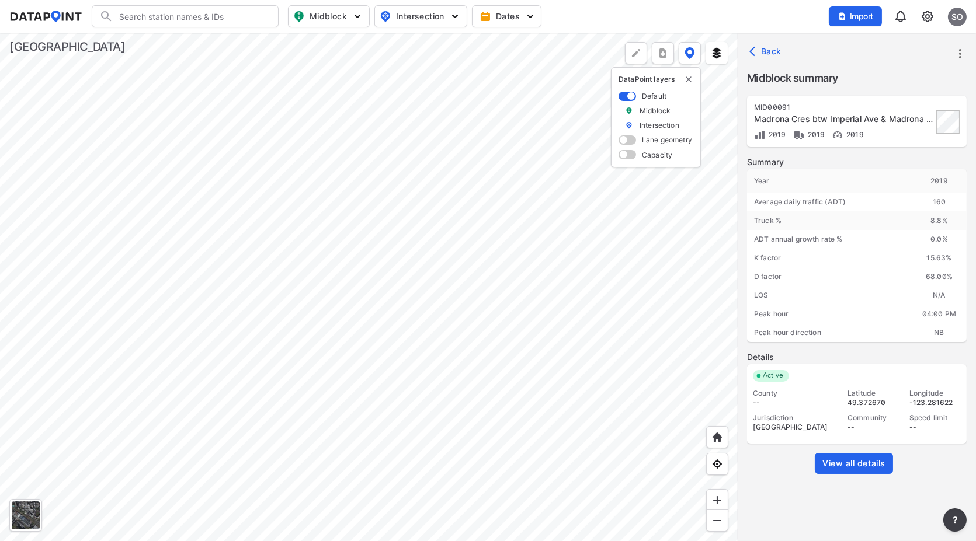
click at [358, 307] on div at bounding box center [369, 287] width 738 height 509
click at [851, 466] on span "View all details" at bounding box center [853, 464] width 63 height 12
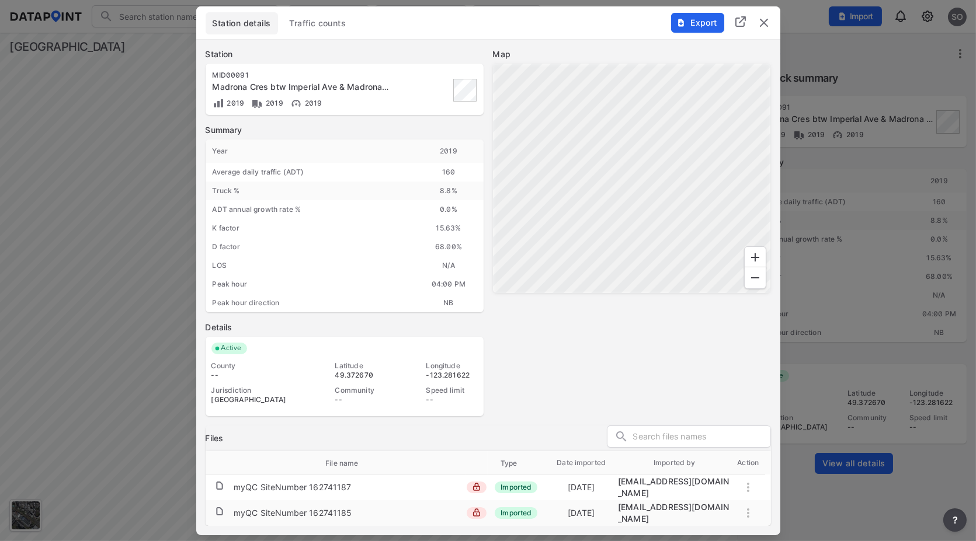
click at [324, 29] on span "Traffic counts" at bounding box center [318, 24] width 57 height 12
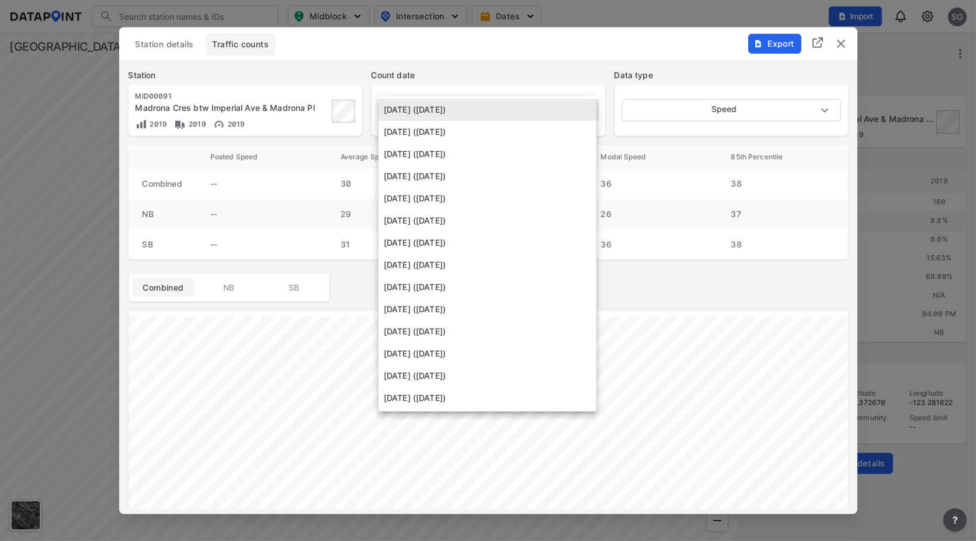
click at [445, 114] on body "Search Please enter a search term. Midblock Intersection Dates Import SO Import…" at bounding box center [488, 270] width 976 height 541
click at [445, 114] on li "[DATE] ([DATE])" at bounding box center [487, 110] width 218 height 22
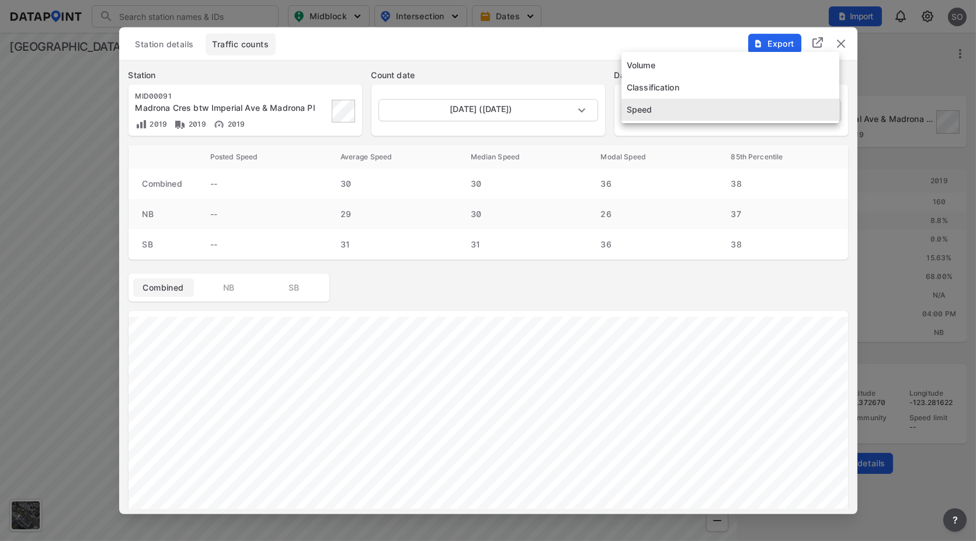
click at [664, 113] on body "Search Please enter a search term. Midblock Intersection Dates Import SO Import…" at bounding box center [488, 270] width 976 height 541
click at [664, 71] on li "Volume" at bounding box center [730, 65] width 218 height 22
type input "Volume"
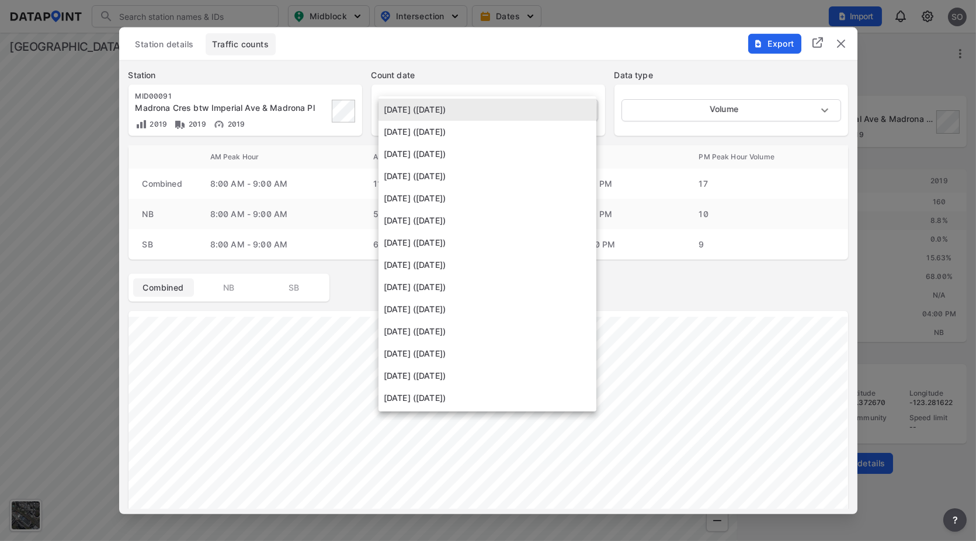
click at [496, 107] on body "Search Please enter a search term. Midblock Intersection Dates Import SO Import…" at bounding box center [488, 270] width 976 height 541
click at [487, 127] on li "[DATE] ([DATE])" at bounding box center [487, 132] width 218 height 22
click at [471, 112] on body "Search Please enter a search term. Midblock Intersection Dates Import SO Import…" at bounding box center [488, 270] width 976 height 541
click at [448, 130] on li "[DATE] ([DATE])" at bounding box center [487, 132] width 218 height 22
type input "[DATE]"
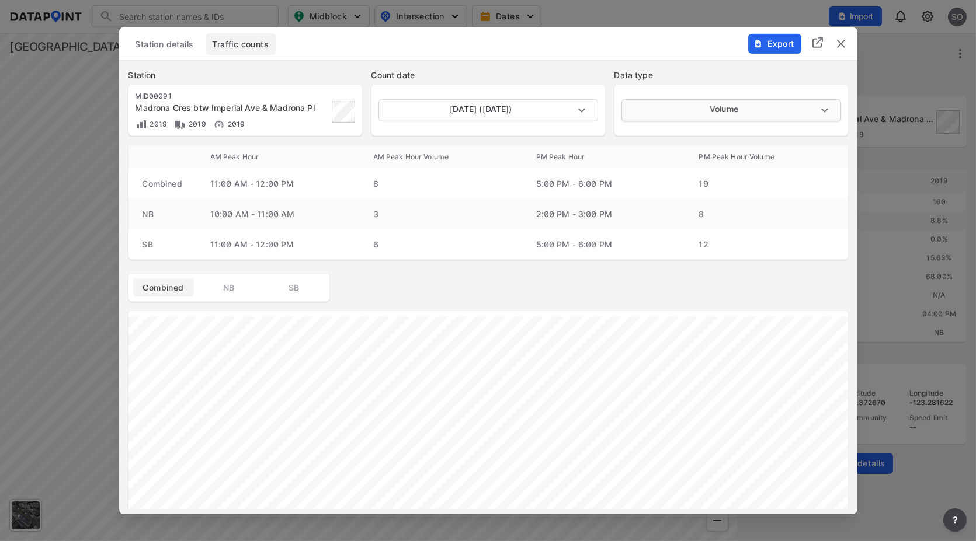
click at [740, 113] on body "Search Please enter a search term. Midblock Intersection Dates Import SO Import…" at bounding box center [488, 270] width 976 height 541
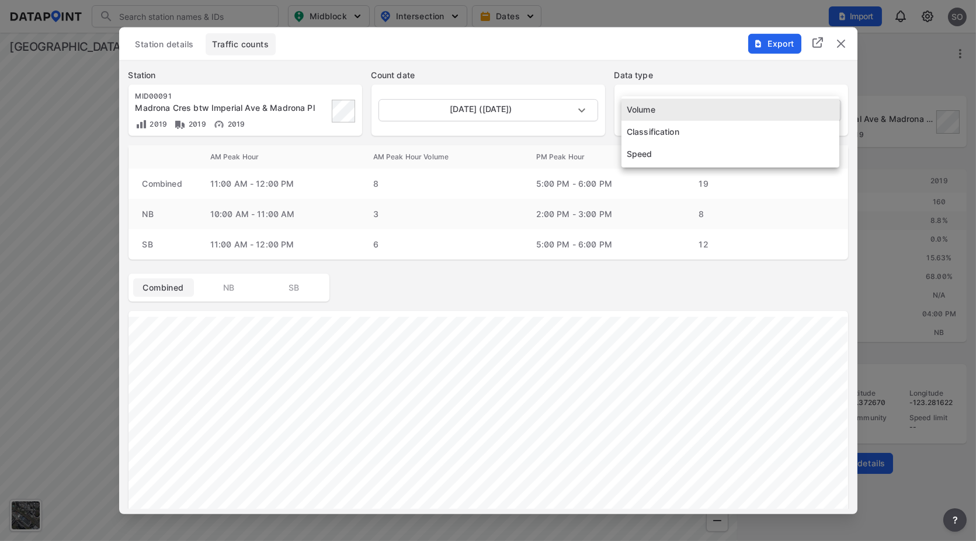
click at [642, 157] on li "Speed" at bounding box center [730, 154] width 218 height 22
type input "Speed"
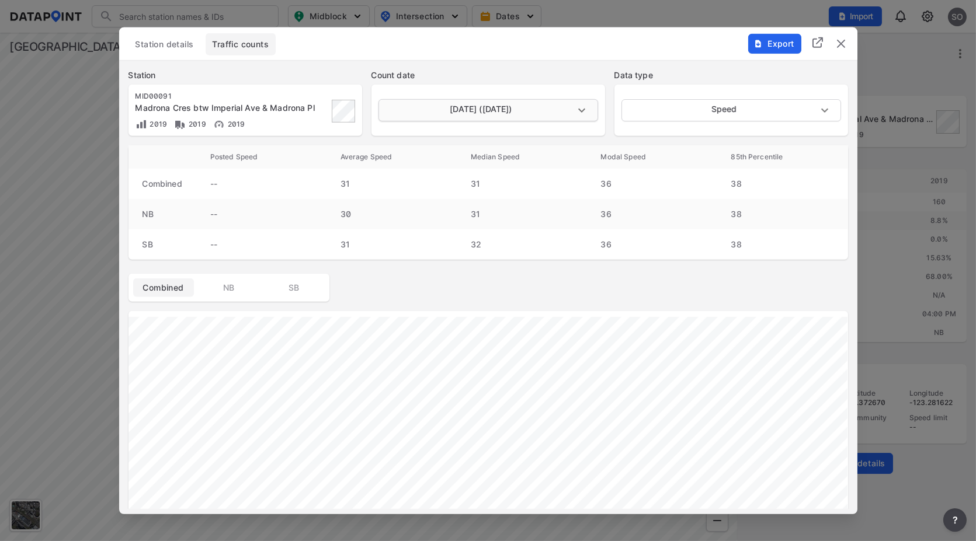
click at [587, 105] on body "Search Please enter a search term. Midblock Intersection Dates Import SO Import…" at bounding box center [488, 270] width 976 height 541
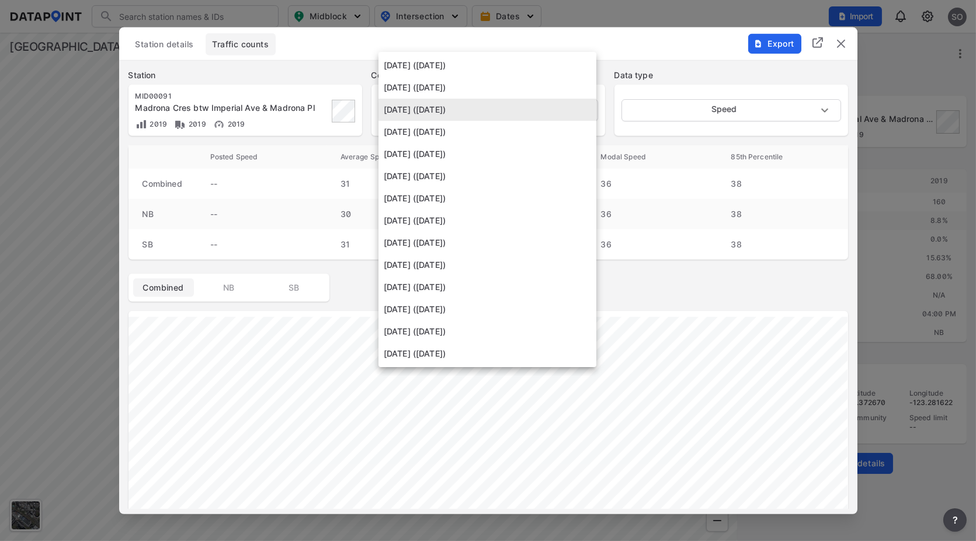
click at [474, 192] on li "[DATE] ([DATE])" at bounding box center [487, 198] width 218 height 22
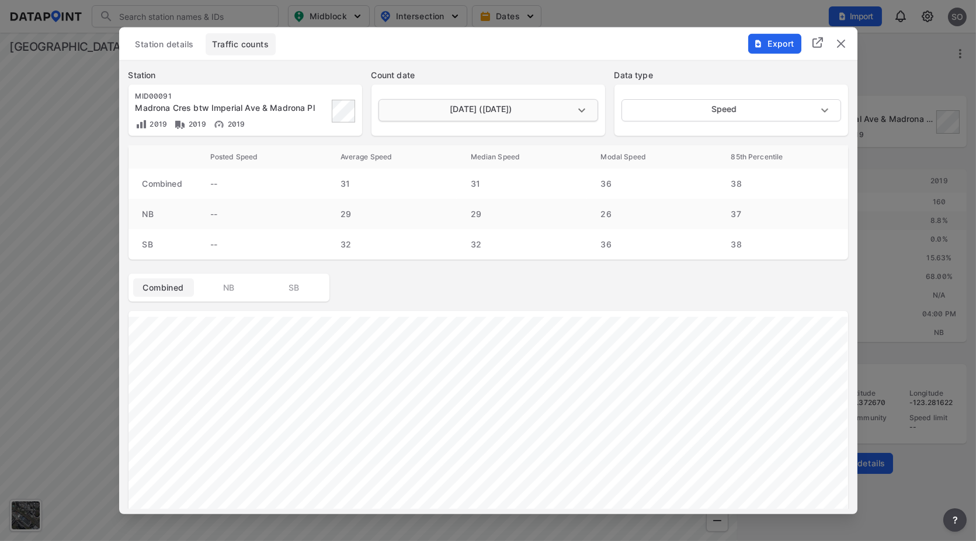
click at [555, 109] on body "Search Please enter a search term. Midblock Intersection Dates Import SO Import…" at bounding box center [488, 270] width 976 height 541
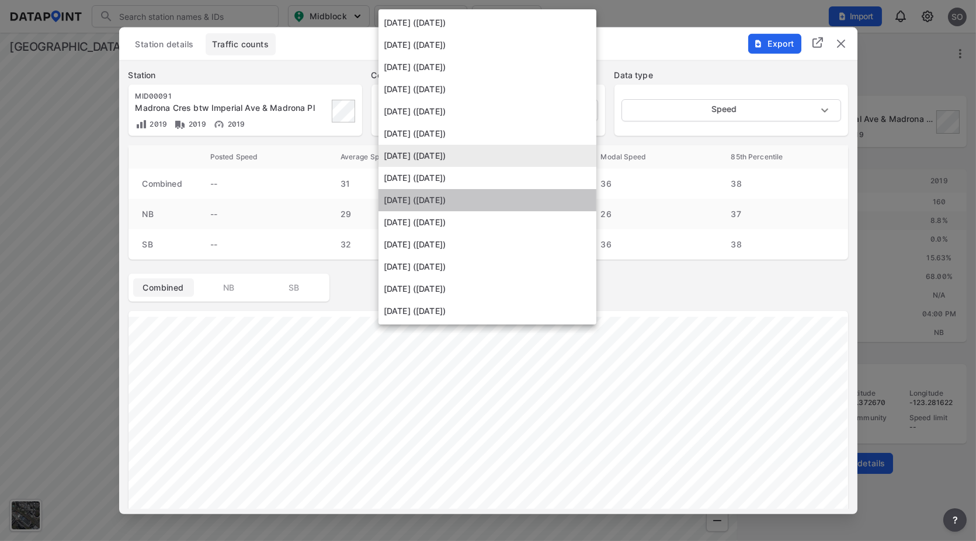
click at [480, 199] on li "[DATE] ([DATE])" at bounding box center [487, 200] width 218 height 22
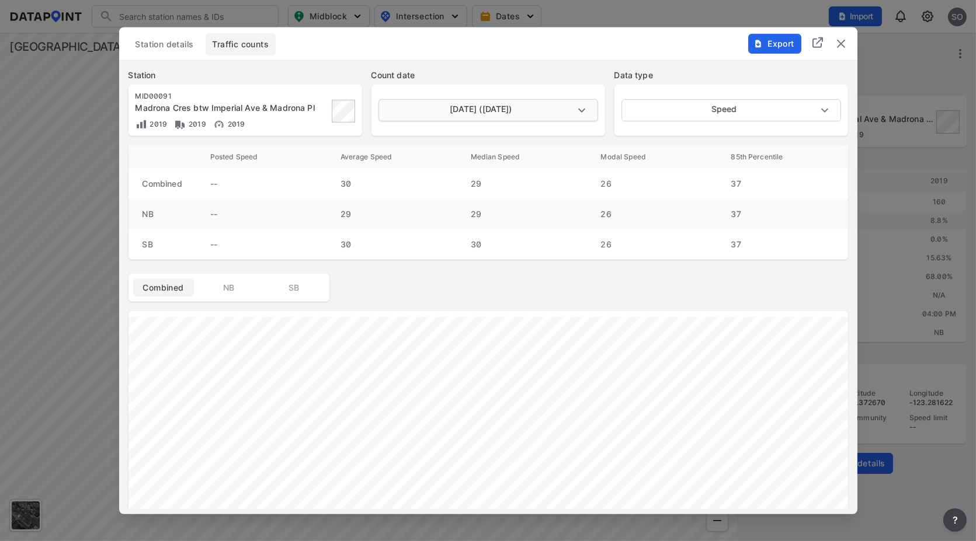
click at [584, 113] on body "Search Please enter a search term. Midblock Intersection Dates Import SO Import…" at bounding box center [488, 270] width 976 height 541
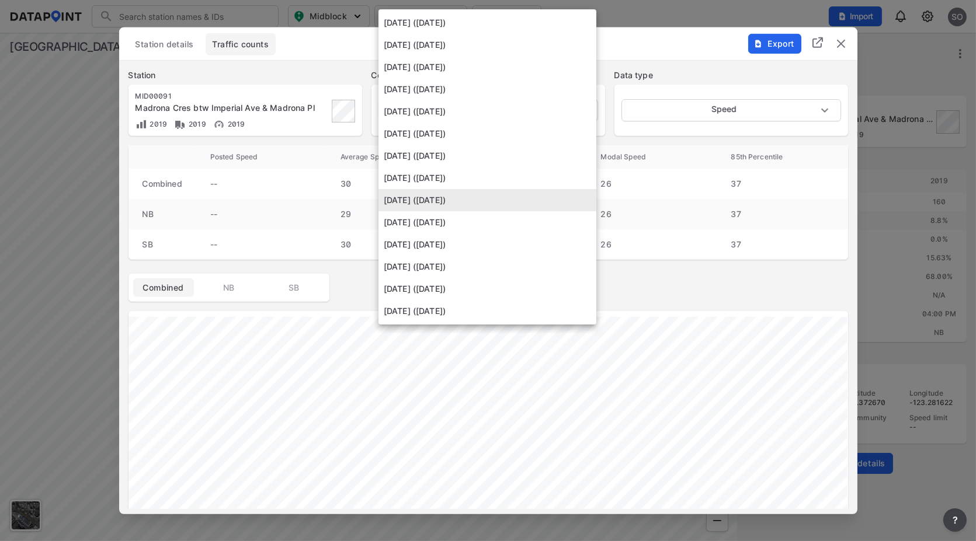
click at [468, 110] on li "[DATE] ([DATE])" at bounding box center [487, 111] width 218 height 22
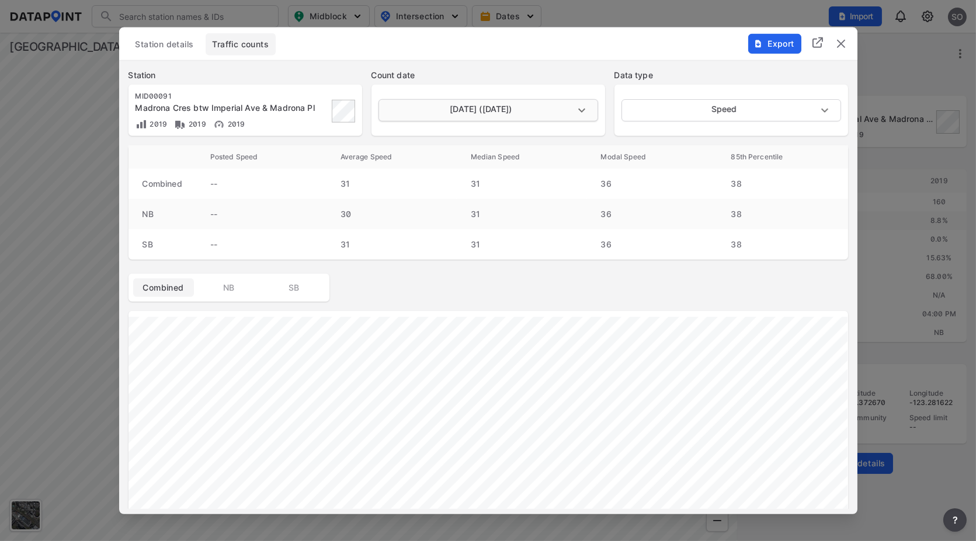
click at [579, 111] on body "Search Please enter a search term. Midblock Intersection Dates Import SO Import…" at bounding box center [488, 270] width 976 height 541
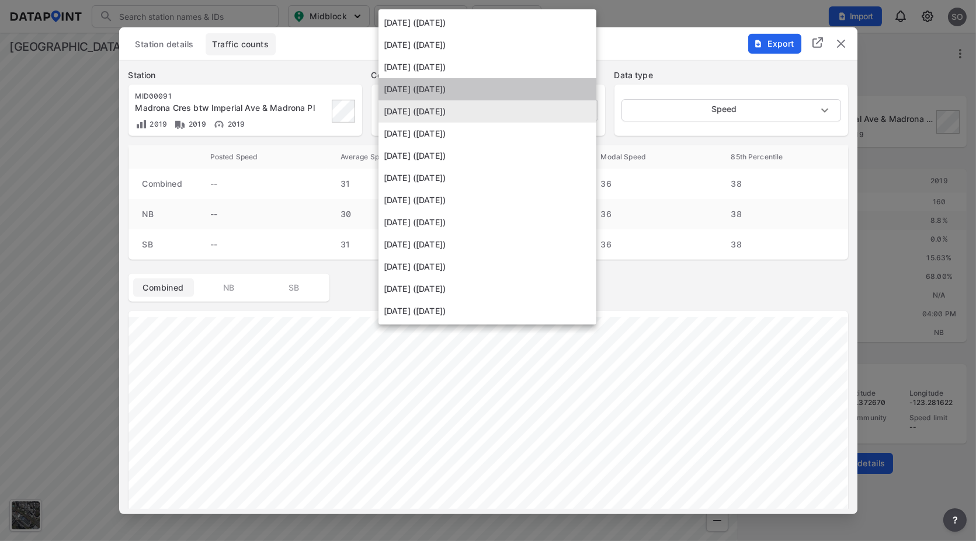
click at [488, 92] on li "[DATE] ([DATE])" at bounding box center [487, 89] width 218 height 22
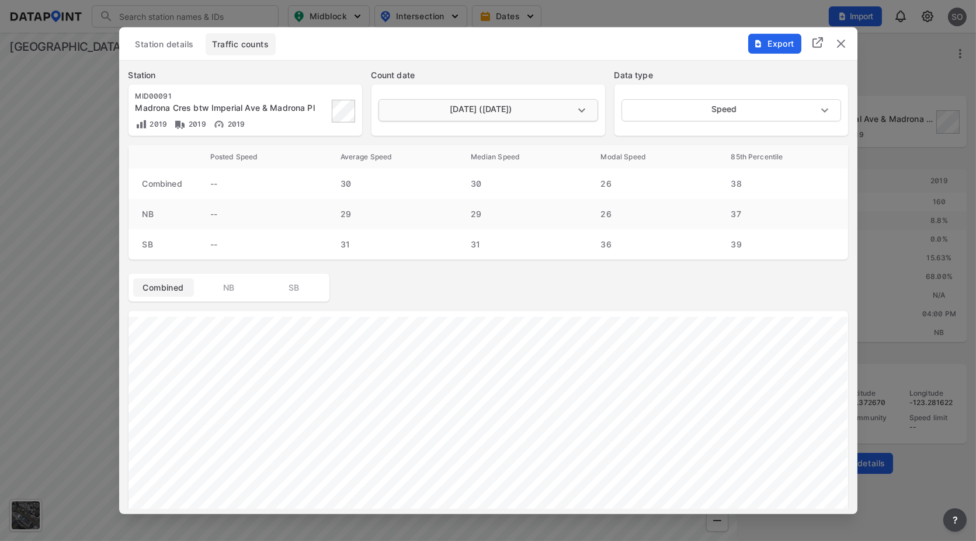
click at [585, 110] on body "Search Please enter a search term. Midblock Intersection Dates Import SO Import…" at bounding box center [488, 270] width 976 height 541
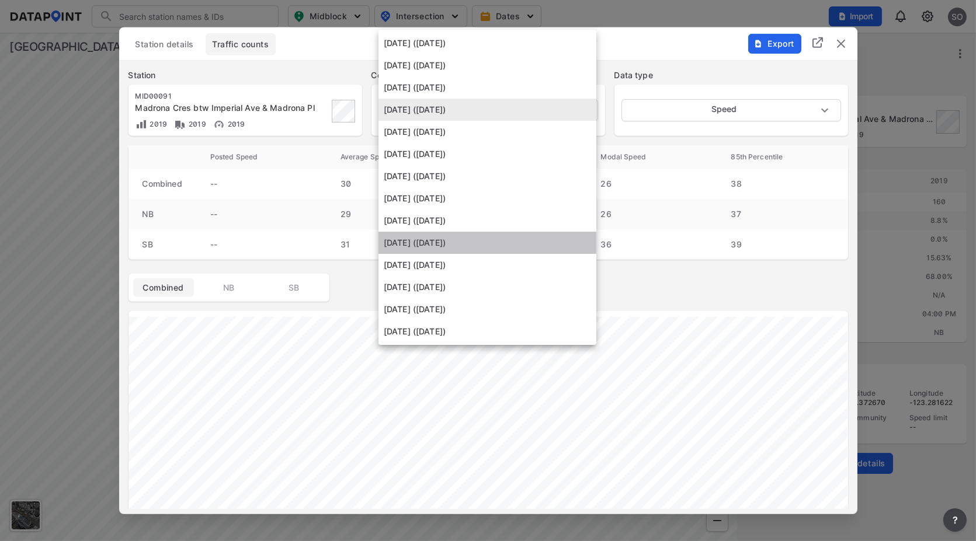
click at [416, 245] on li "[DATE] ([DATE])" at bounding box center [487, 243] width 218 height 22
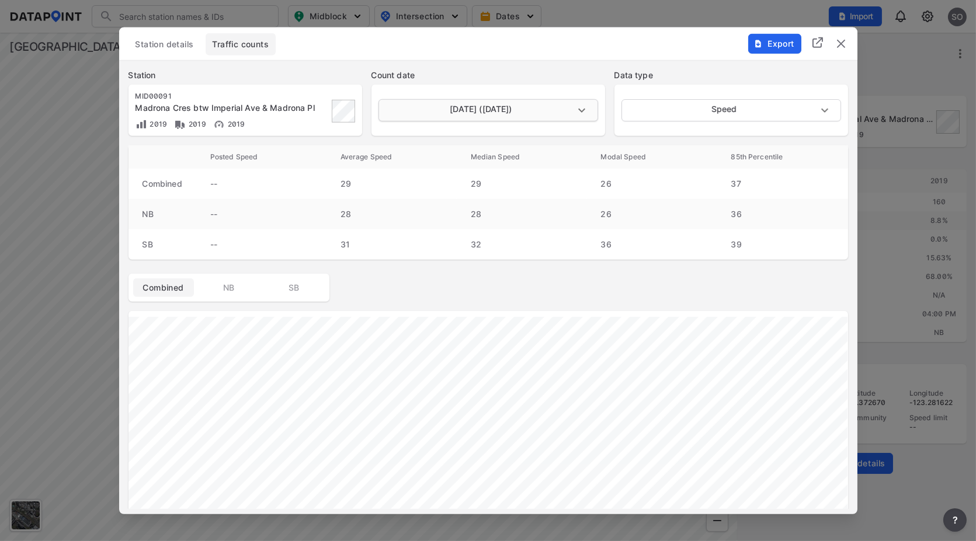
click at [586, 105] on body "Search Please enter a search term. Midblock Intersection Dates Import SO Import…" at bounding box center [488, 270] width 976 height 541
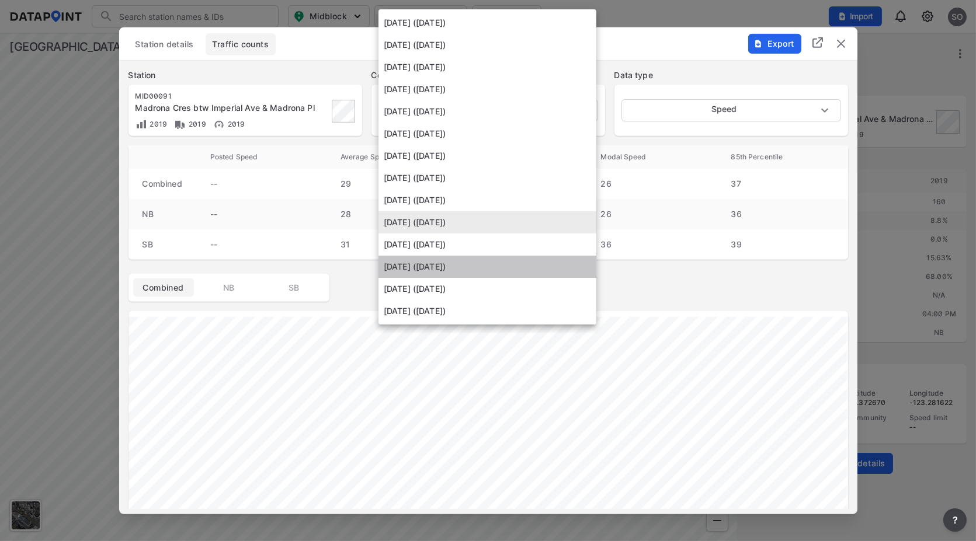
click at [433, 264] on li "[DATE] ([DATE])" at bounding box center [487, 267] width 218 height 22
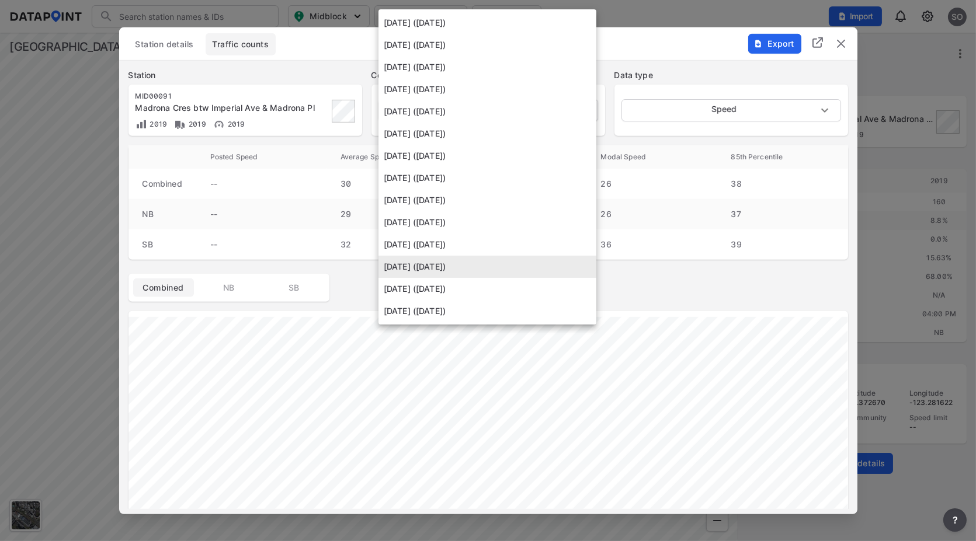
click at [579, 111] on body "Search Please enter a search term. Midblock Intersection Dates Import SO Import…" at bounding box center [488, 270] width 976 height 541
click at [456, 309] on li "[DATE] ([DATE])" at bounding box center [487, 311] width 218 height 22
type input "[DATE]"
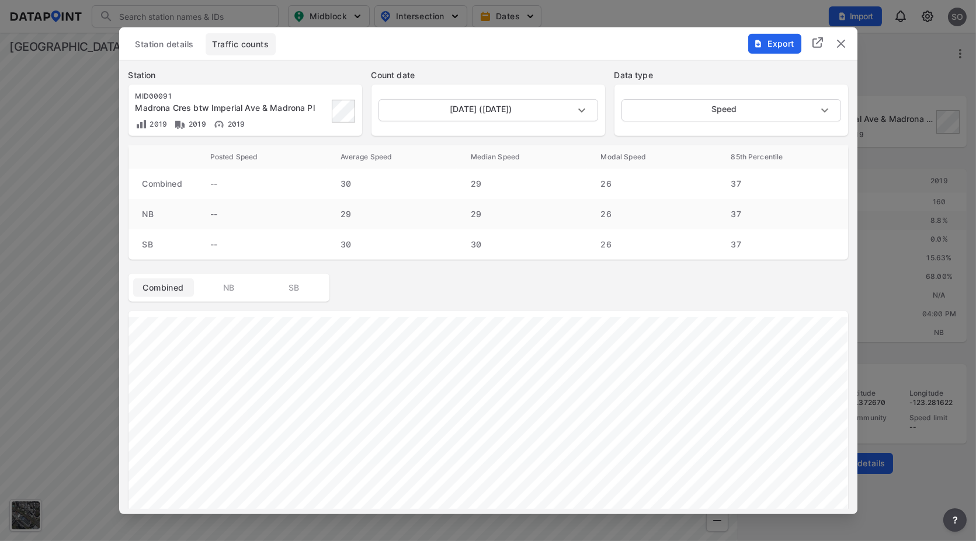
click at [841, 46] on img "delete" at bounding box center [841, 43] width 14 height 14
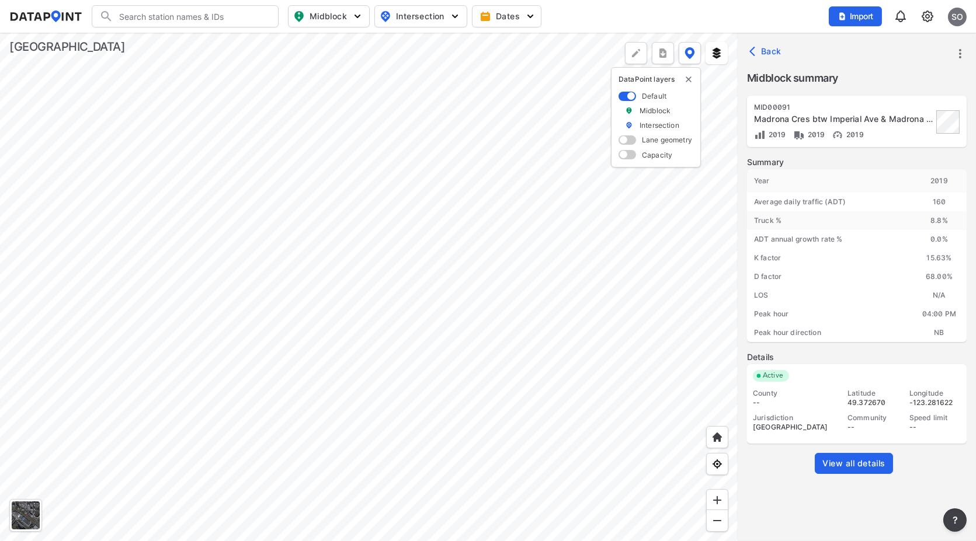
click at [422, 269] on div at bounding box center [369, 287] width 738 height 509
click at [850, 466] on span "View all details" at bounding box center [853, 464] width 63 height 12
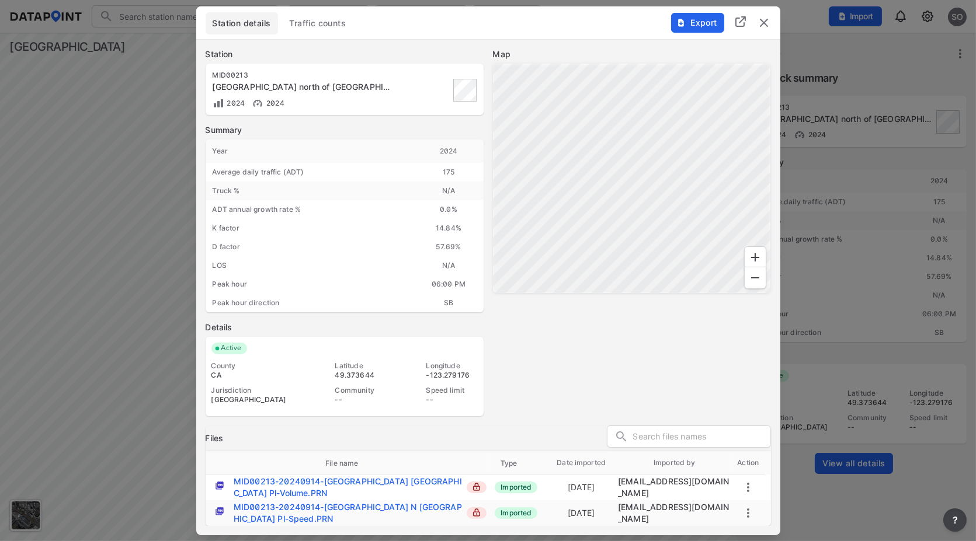
click at [342, 28] on span "Traffic counts" at bounding box center [318, 24] width 57 height 12
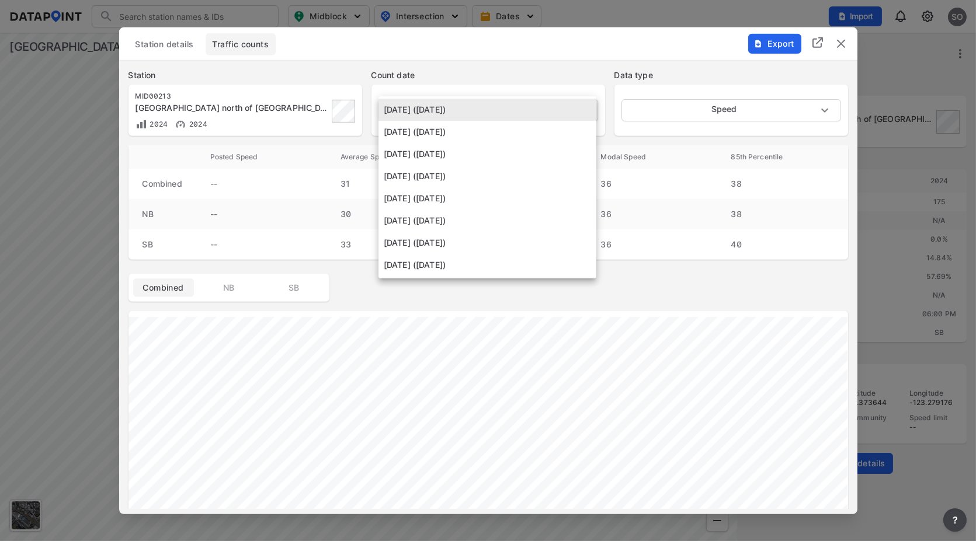
click at [517, 111] on body "Search Please enter a search term. Midblock Intersection Dates Import SO Import…" at bounding box center [488, 270] width 976 height 541
click at [486, 155] on li "[DATE] ([DATE])" at bounding box center [487, 154] width 218 height 22
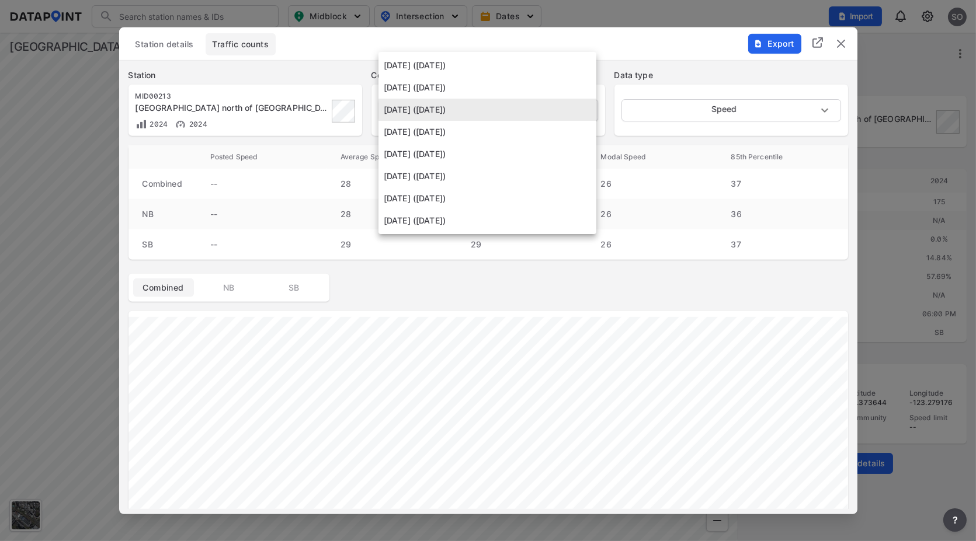
click at [579, 112] on body "Search Please enter a search term. Midblock Intersection Dates Import SO Import…" at bounding box center [488, 270] width 976 height 541
click at [484, 135] on li "[DATE] ([DATE])" at bounding box center [487, 132] width 218 height 22
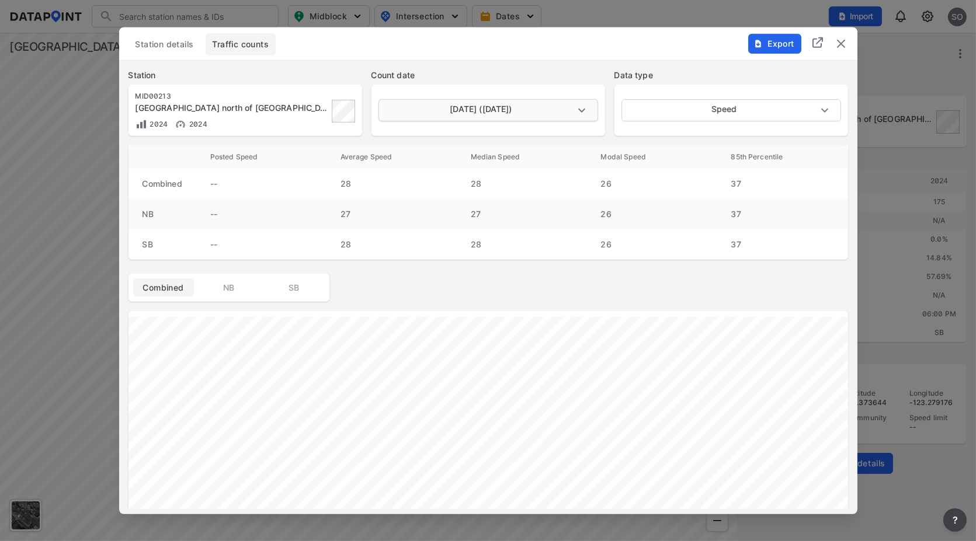
click at [582, 109] on body "Search Please enter a search term. Midblock Intersection Dates Import SO Import…" at bounding box center [488, 270] width 976 height 541
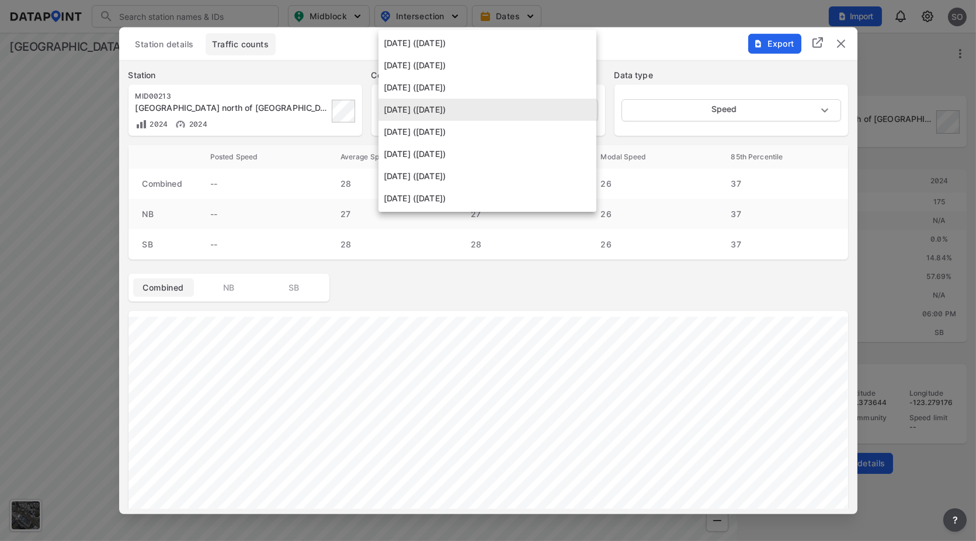
click at [477, 151] on li "[DATE] ([DATE])" at bounding box center [487, 154] width 218 height 22
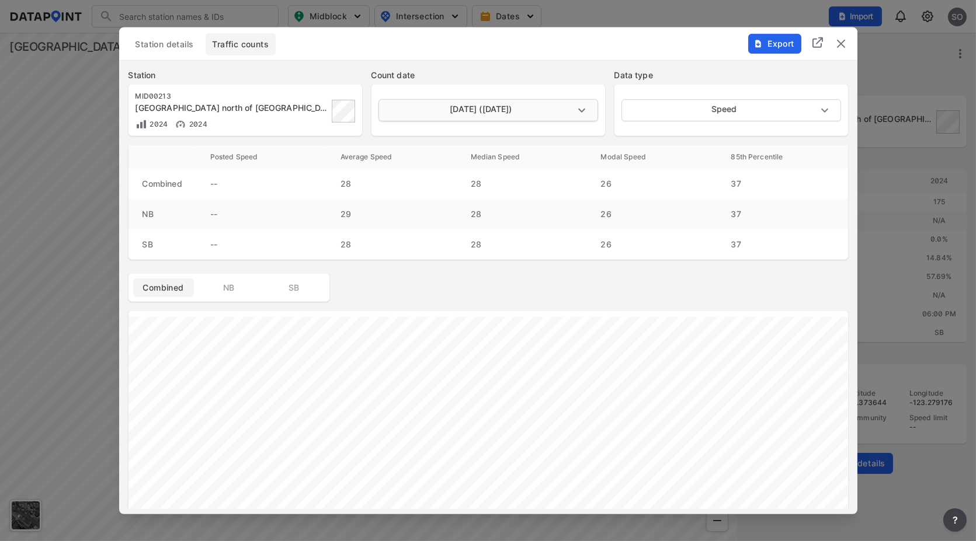
click at [584, 116] on body "Search Please enter a search term. Midblock Intersection Dates Import SO Import…" at bounding box center [488, 270] width 976 height 541
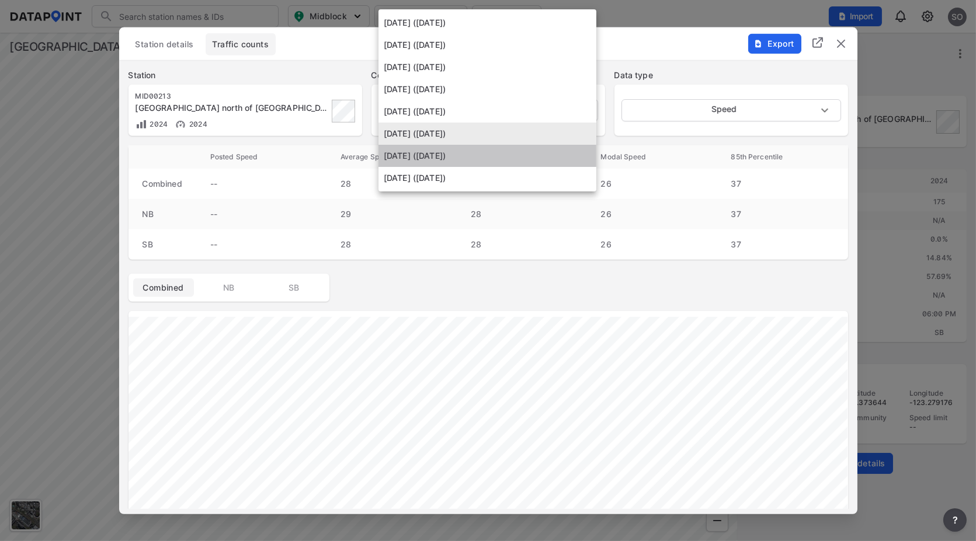
click at [471, 156] on li "[DATE] ([DATE])" at bounding box center [487, 156] width 218 height 22
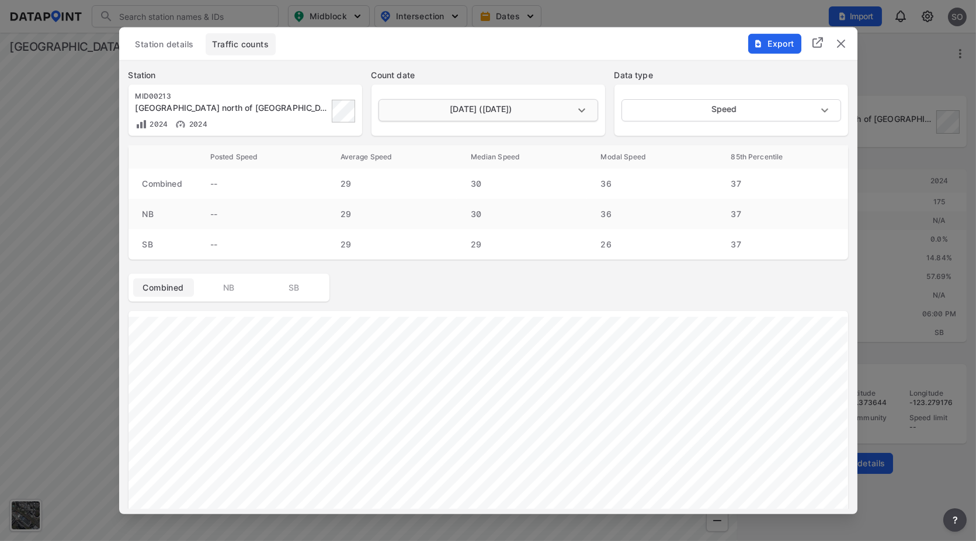
click at [576, 113] on body "Search Please enter a search term. Midblock Intersection Dates Import SO Import…" at bounding box center [488, 270] width 976 height 541
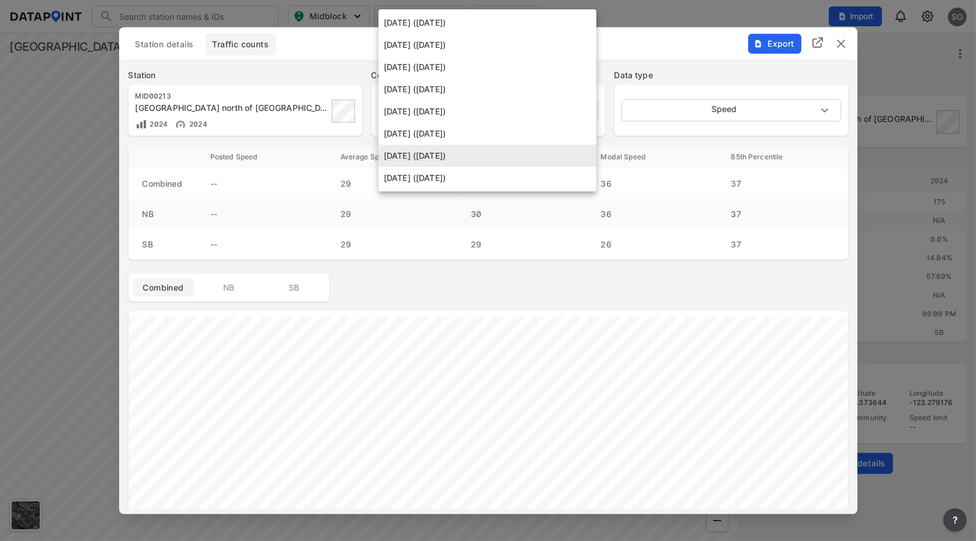
click at [482, 178] on li "[DATE] ([DATE])" at bounding box center [487, 178] width 218 height 22
type input "[DATE]"
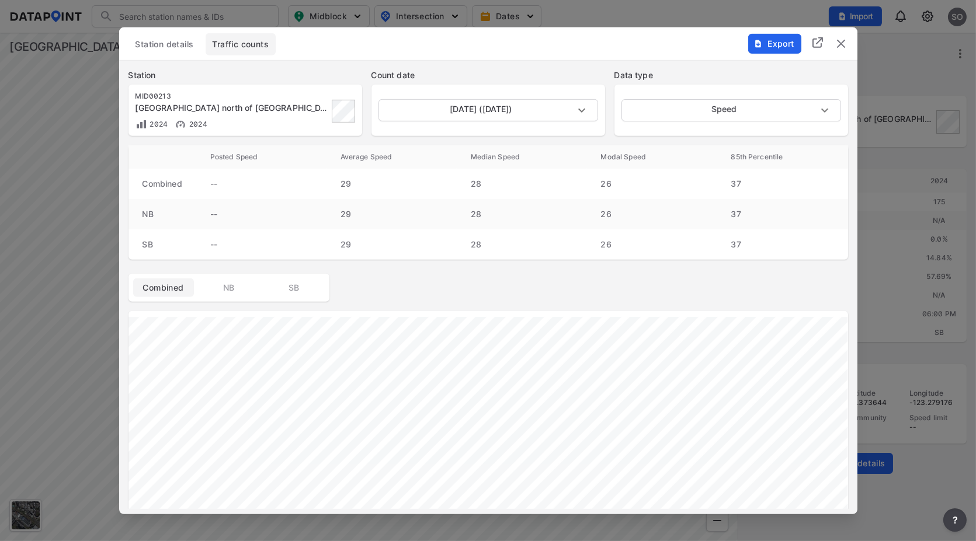
click at [842, 44] on img "delete" at bounding box center [841, 43] width 14 height 14
